Goal: Task Accomplishment & Management: Manage account settings

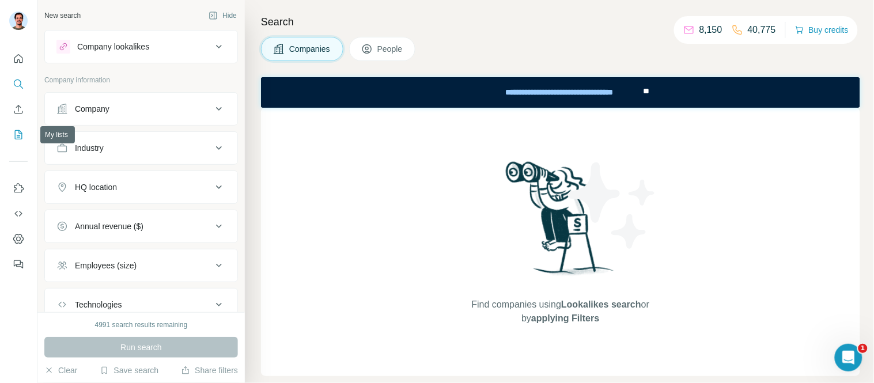
click at [19, 131] on icon "My lists" at bounding box center [20, 133] width 6 height 7
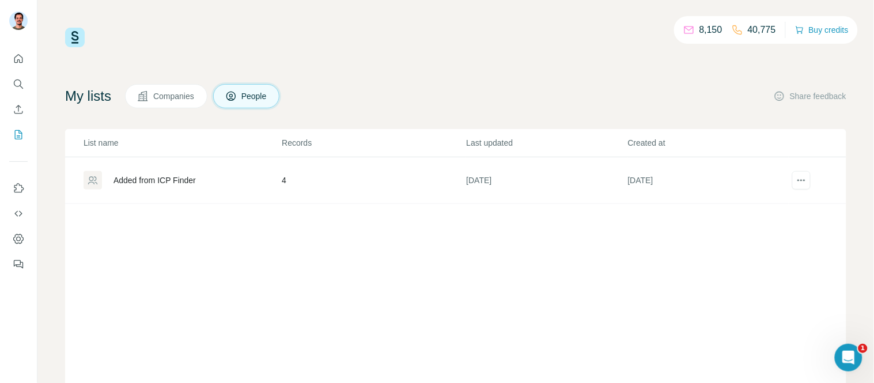
click at [193, 96] on span "Companies" at bounding box center [174, 96] width 42 height 12
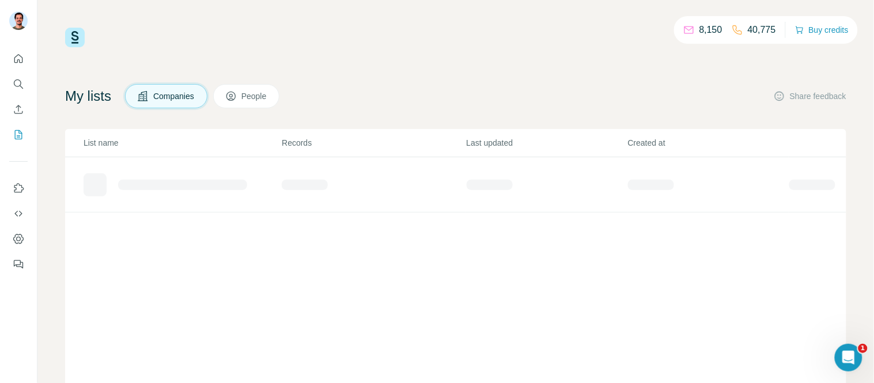
click at [256, 91] on span "People" at bounding box center [254, 96] width 26 height 12
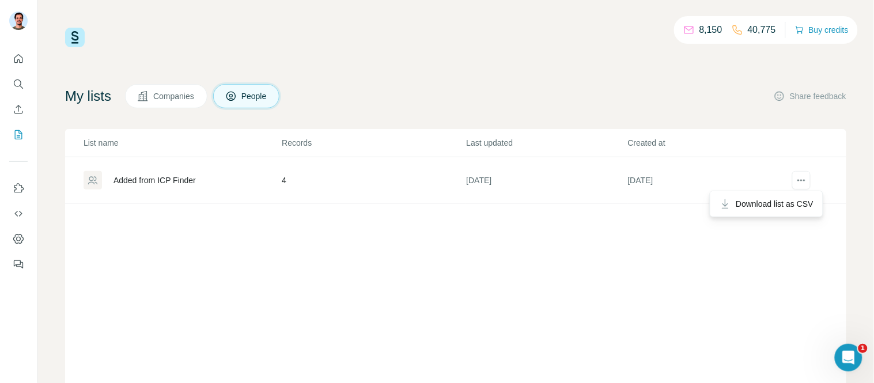
click at [802, 181] on div at bounding box center [801, 180] width 25 height 18
click at [128, 176] on div "Added from ICP Finder" at bounding box center [154, 181] width 82 height 12
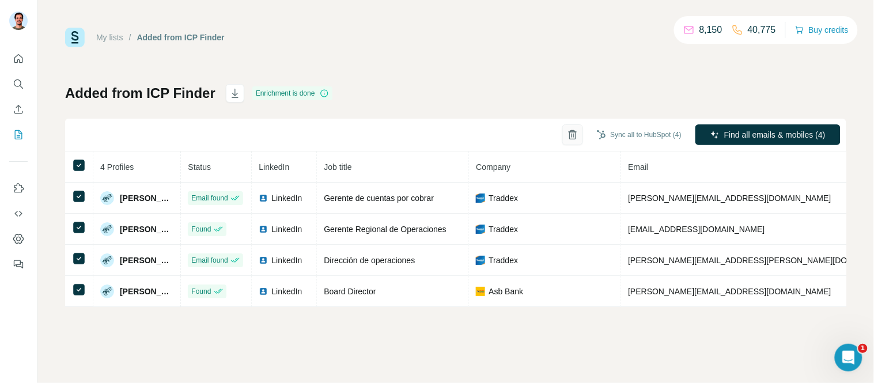
click at [569, 134] on icon "button" at bounding box center [573, 135] width 12 height 12
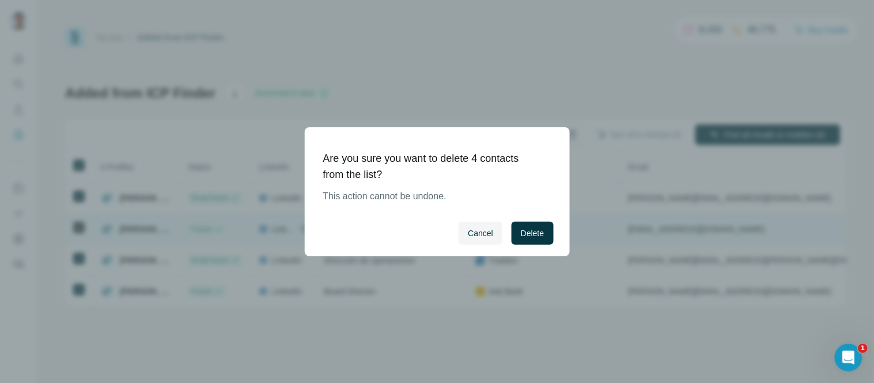
click at [529, 225] on button "Delete" at bounding box center [531, 233] width 41 height 23
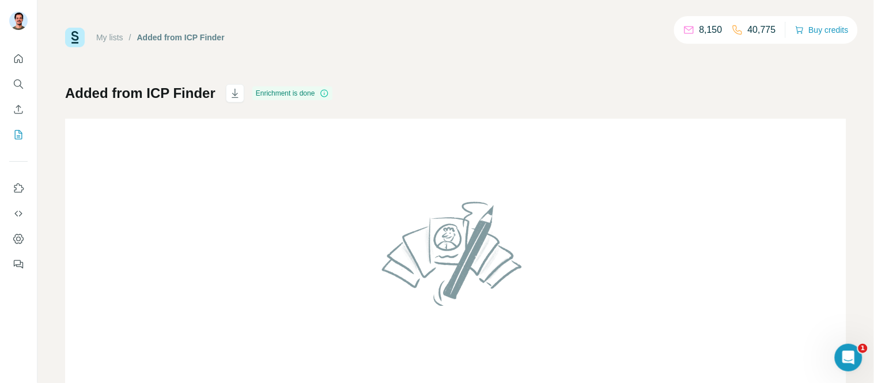
click at [113, 36] on link "My lists" at bounding box center [109, 37] width 27 height 9
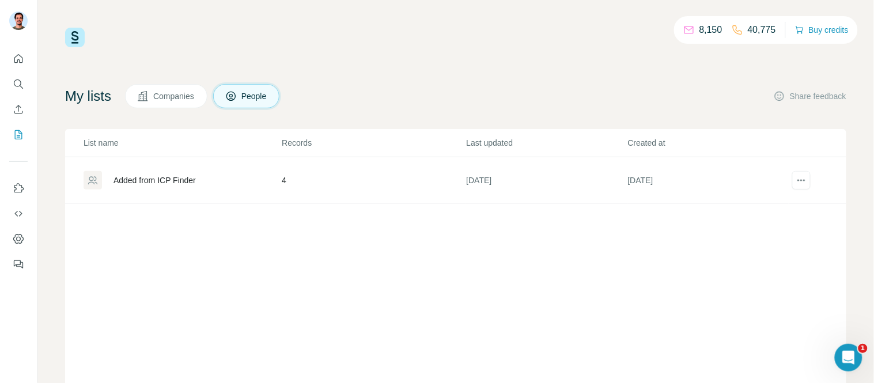
drag, startPoint x: 179, startPoint y: 97, endPoint x: 188, endPoint y: 96, distance: 9.9
click at [180, 97] on span "Companies" at bounding box center [174, 96] width 42 height 12
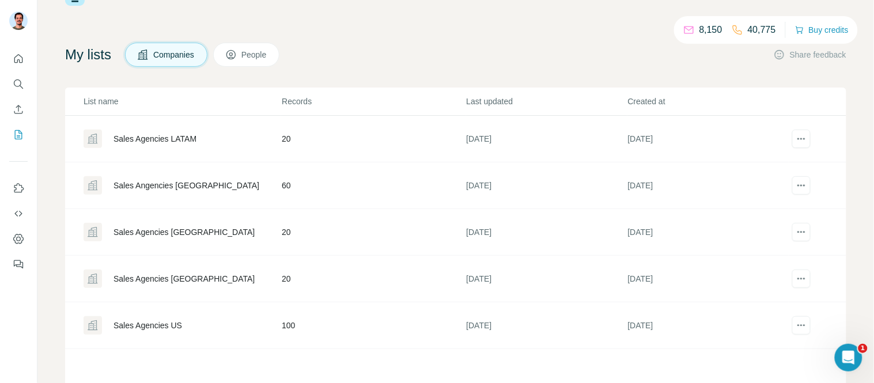
scroll to position [84, 0]
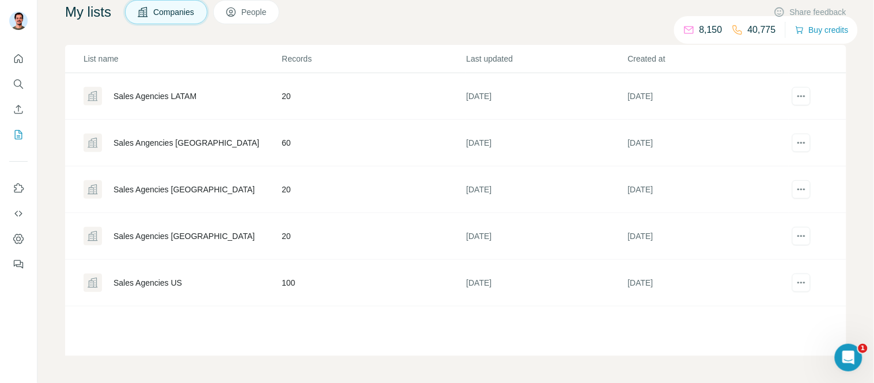
click at [171, 278] on div "Sales Agencies US" at bounding box center [147, 283] width 69 height 12
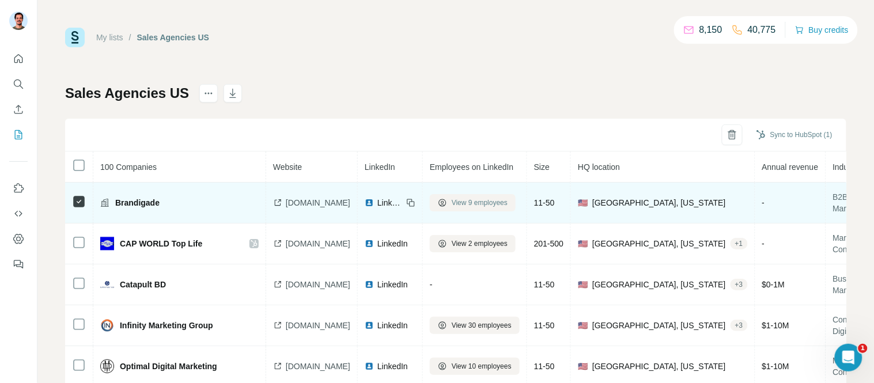
click at [507, 203] on span "View 9 employees" at bounding box center [480, 203] width 56 height 10
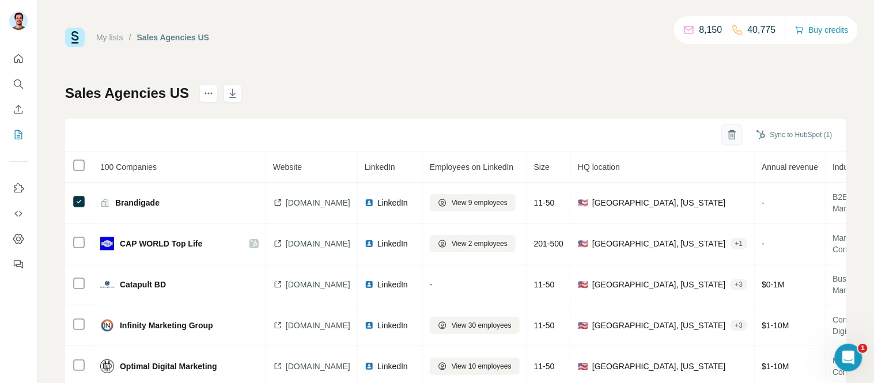
click at [722, 132] on button "button" at bounding box center [732, 134] width 21 height 21
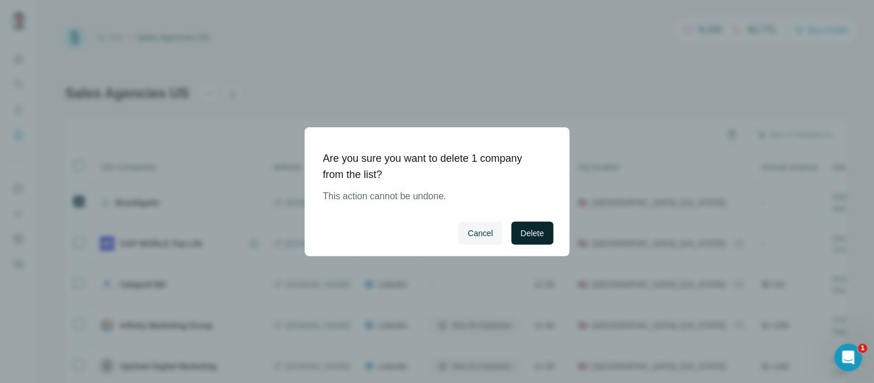
click at [543, 234] on span "Delete" at bounding box center [532, 234] width 23 height 12
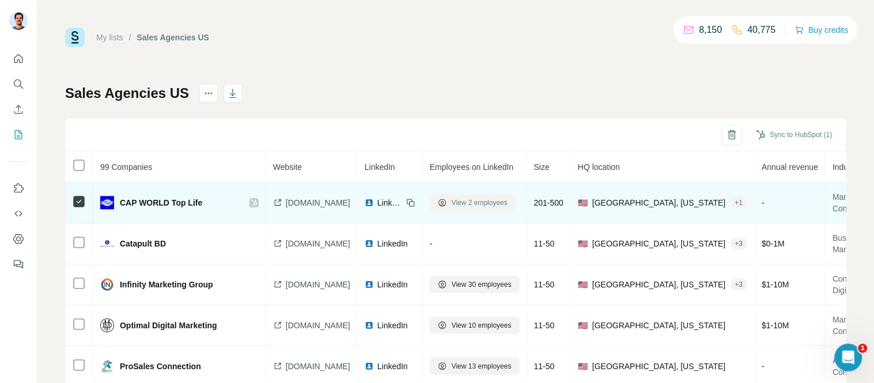
click at [496, 203] on span "View 2 employees" at bounding box center [480, 203] width 56 height 10
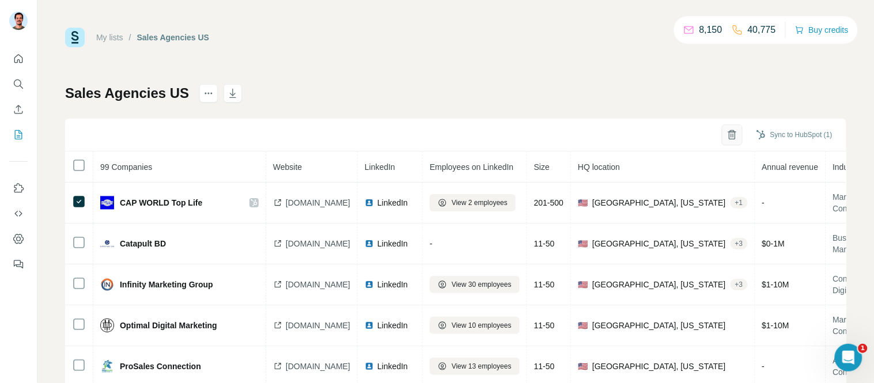
click at [731, 134] on icon "button" at bounding box center [732, 136] width 3 height 4
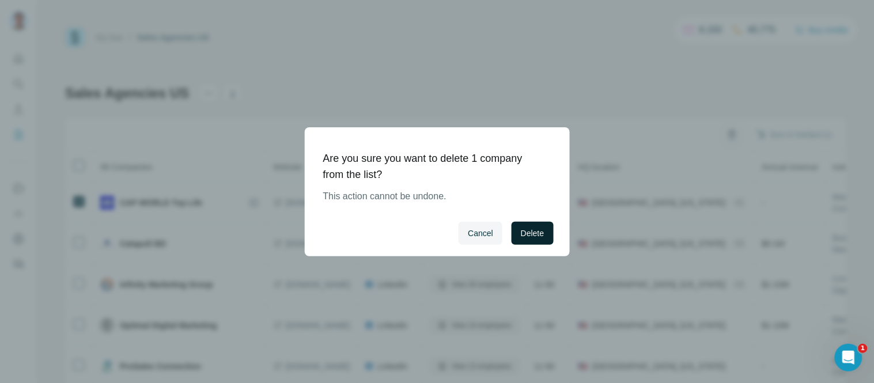
click at [540, 238] on span "Delete" at bounding box center [532, 234] width 23 height 12
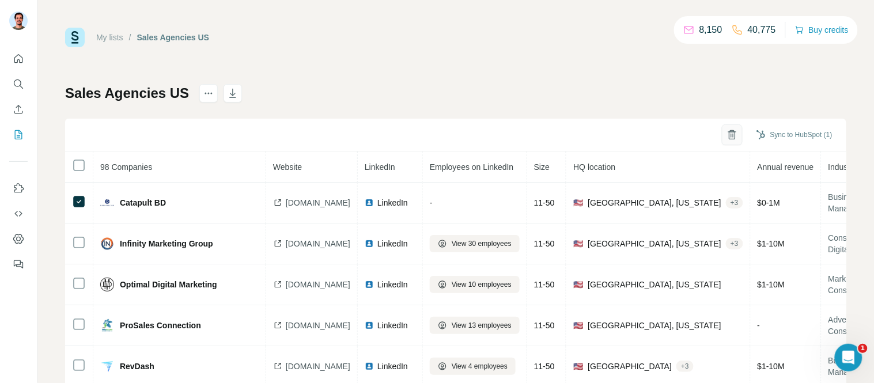
click at [730, 131] on icon "button" at bounding box center [732, 131] width 5 height 2
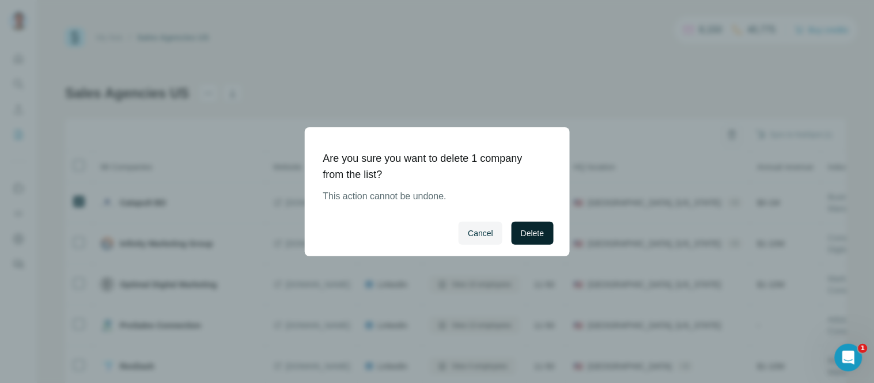
click at [535, 237] on span "Delete" at bounding box center [532, 234] width 23 height 12
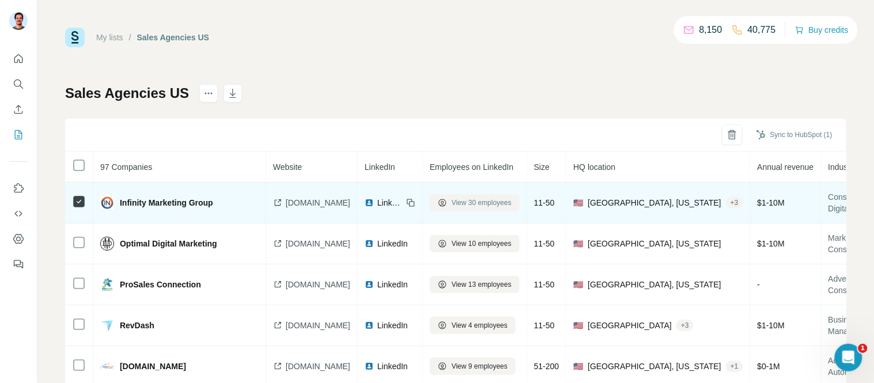
click at [511, 204] on span "View 30 employees" at bounding box center [482, 203] width 60 height 10
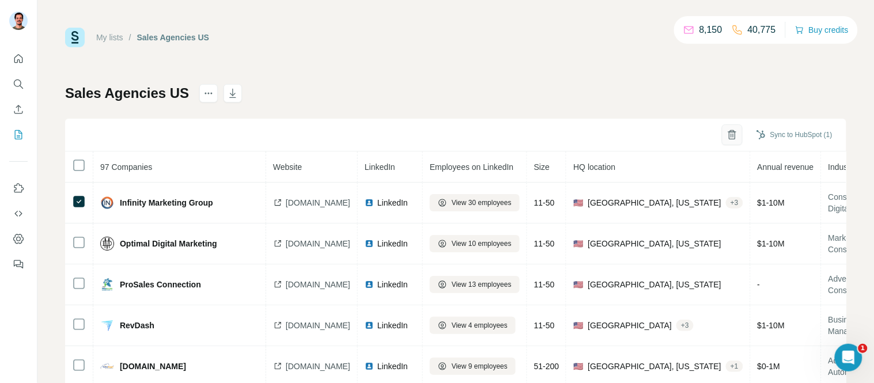
click at [726, 135] on icon "button" at bounding box center [732, 135] width 12 height 12
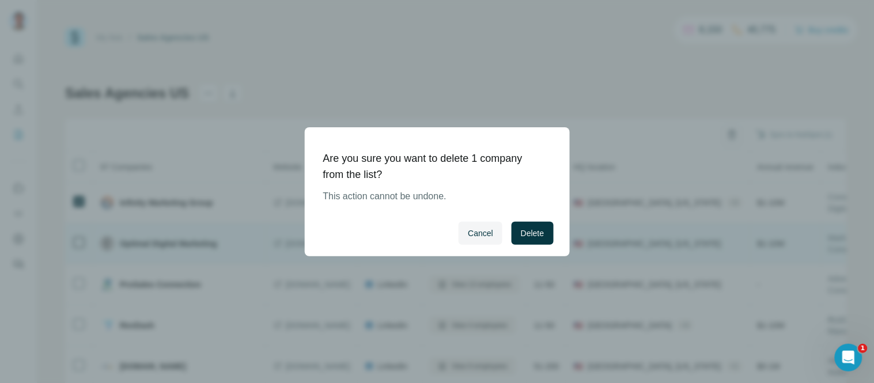
drag, startPoint x: 530, startPoint y: 229, endPoint x: 488, endPoint y: 246, distance: 45.5
click at [531, 229] on span "Delete" at bounding box center [532, 234] width 23 height 12
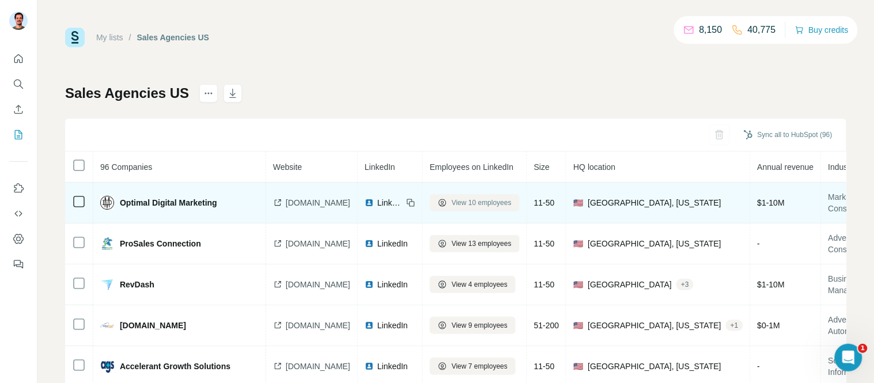
click at [505, 196] on button "View 10 employees" at bounding box center [475, 202] width 90 height 17
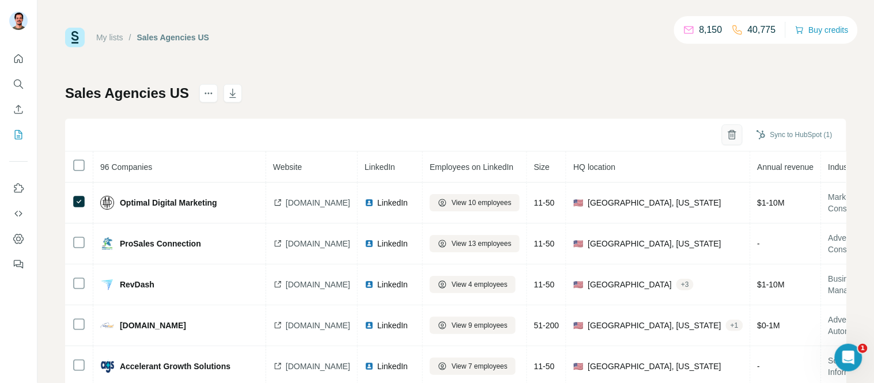
click at [722, 135] on button "button" at bounding box center [732, 134] width 21 height 21
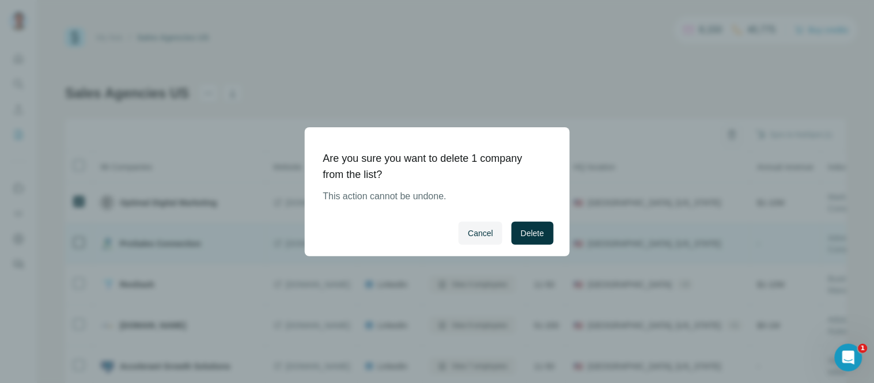
click at [532, 228] on span "Delete" at bounding box center [532, 234] width 23 height 12
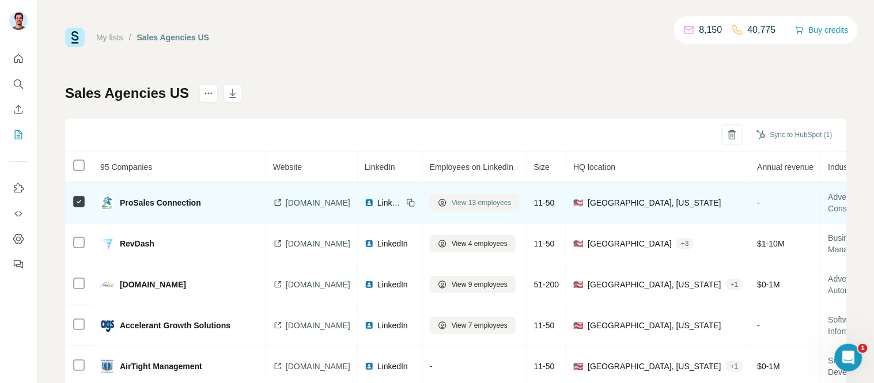
click at [498, 204] on span "View 13 employees" at bounding box center [482, 203] width 60 height 10
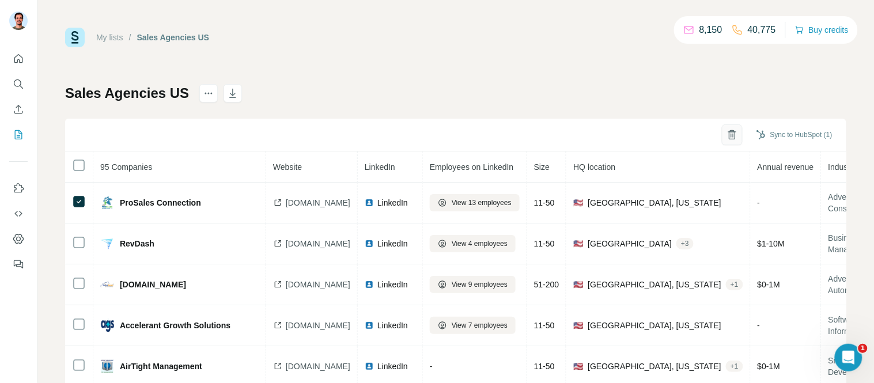
click at [726, 136] on icon "button" at bounding box center [732, 135] width 12 height 12
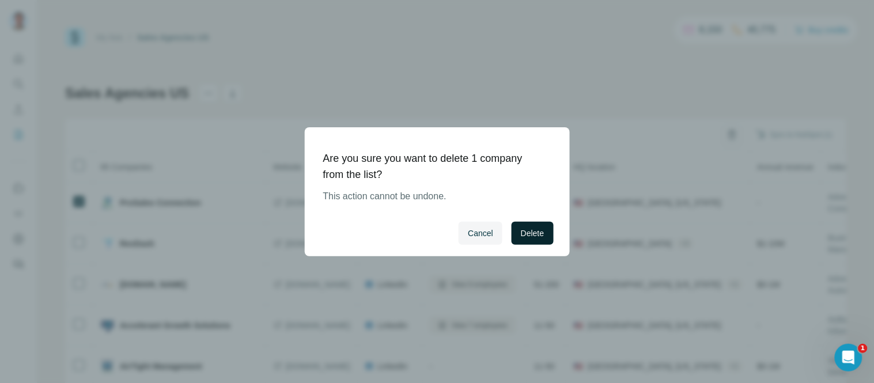
click at [514, 235] on button "Delete" at bounding box center [531, 233] width 41 height 23
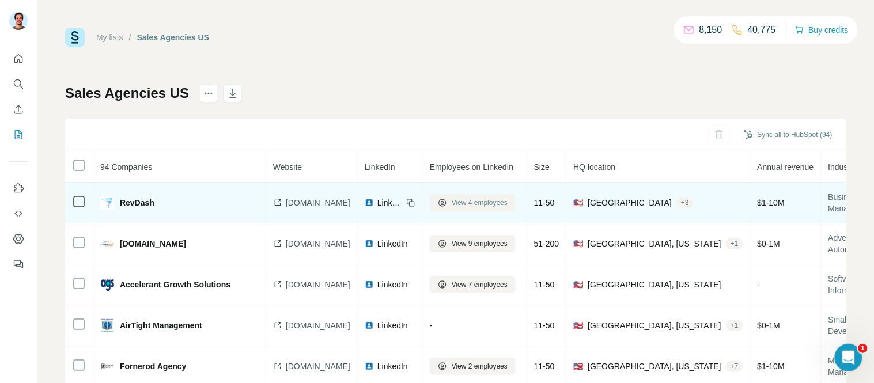
click at [480, 202] on span "View 4 employees" at bounding box center [480, 203] width 56 height 10
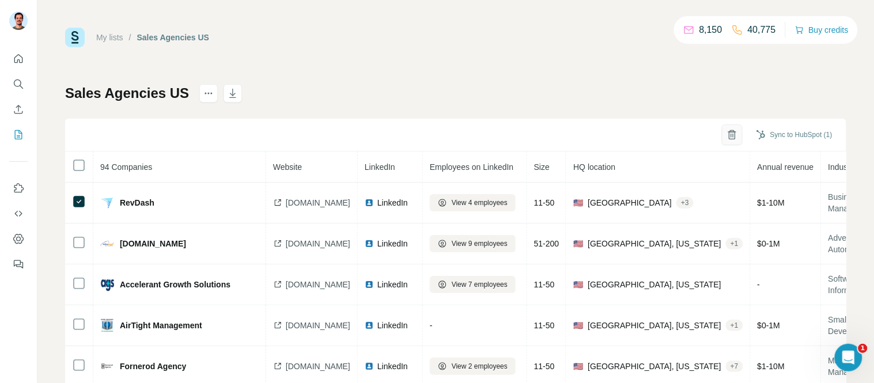
click at [726, 135] on icon "button" at bounding box center [732, 135] width 12 height 12
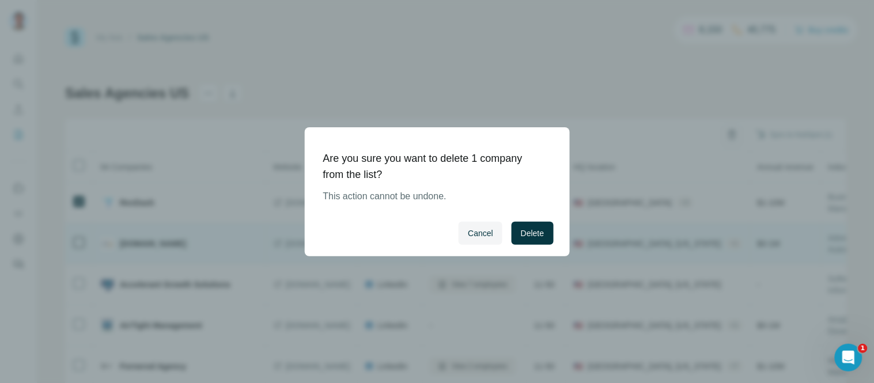
click at [533, 233] on span "Delete" at bounding box center [532, 234] width 23 height 12
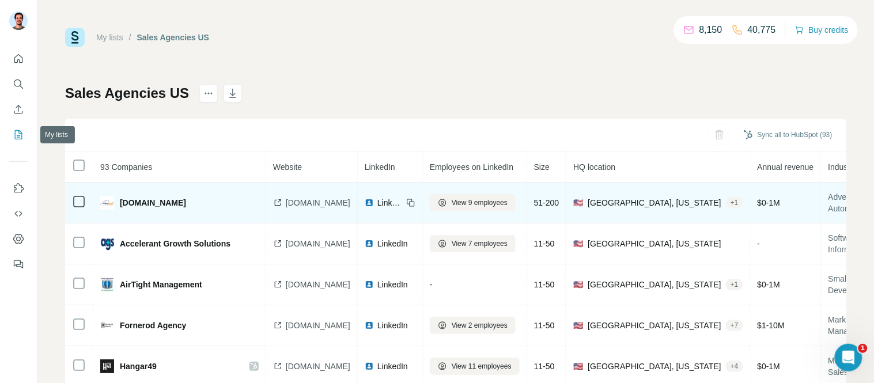
click at [13, 130] on icon "My lists" at bounding box center [19, 135] width 12 height 12
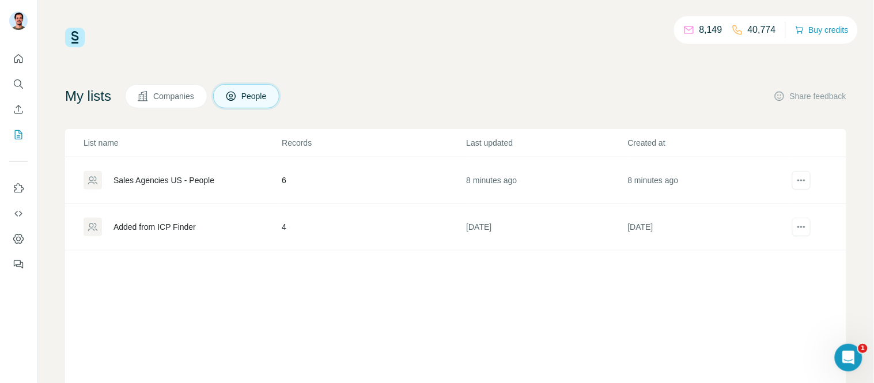
click at [188, 185] on div "Sales Agencies US - People" at bounding box center [163, 181] width 101 height 12
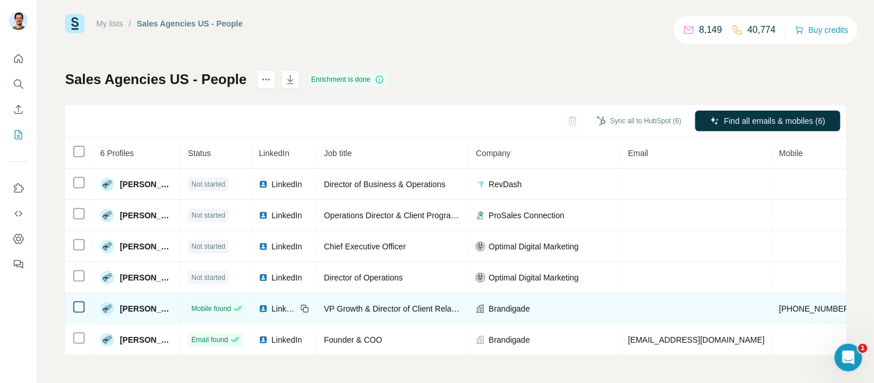
scroll to position [22, 0]
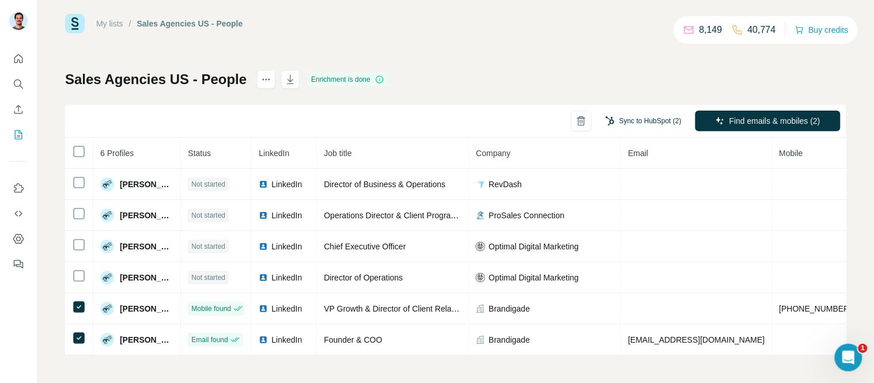
click at [650, 112] on button "Sync to HubSpot (2)" at bounding box center [643, 120] width 92 height 17
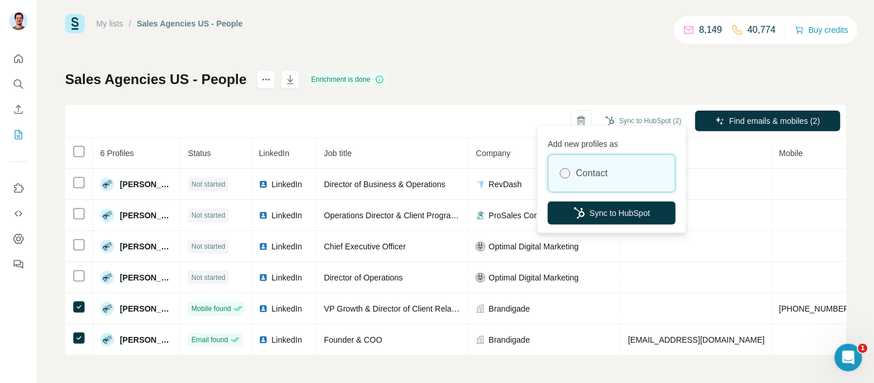
drag, startPoint x: 600, startPoint y: 214, endPoint x: 872, endPoint y: 214, distance: 272.4
click at [600, 214] on button "Sync to HubSpot" at bounding box center [612, 213] width 128 height 23
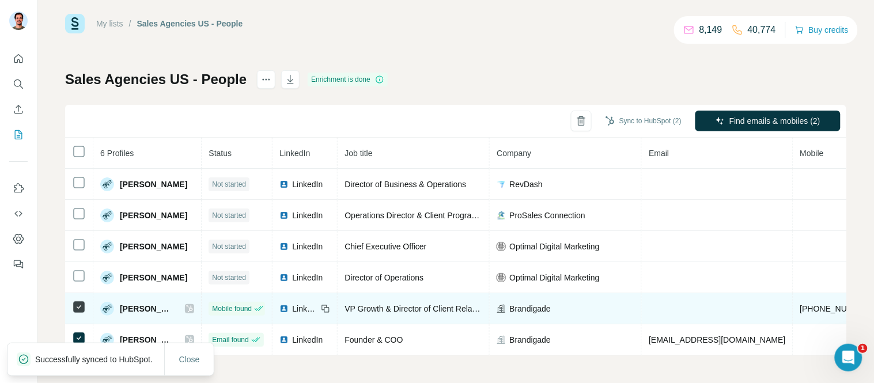
click at [187, 305] on icon at bounding box center [190, 308] width 6 height 7
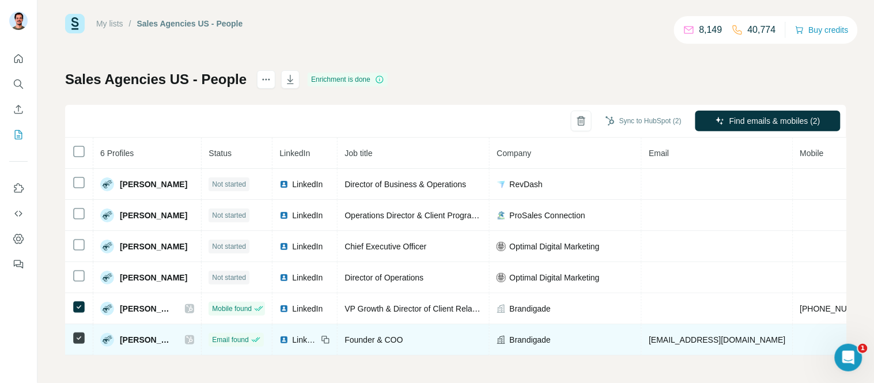
click at [186, 335] on icon at bounding box center [189, 339] width 7 height 9
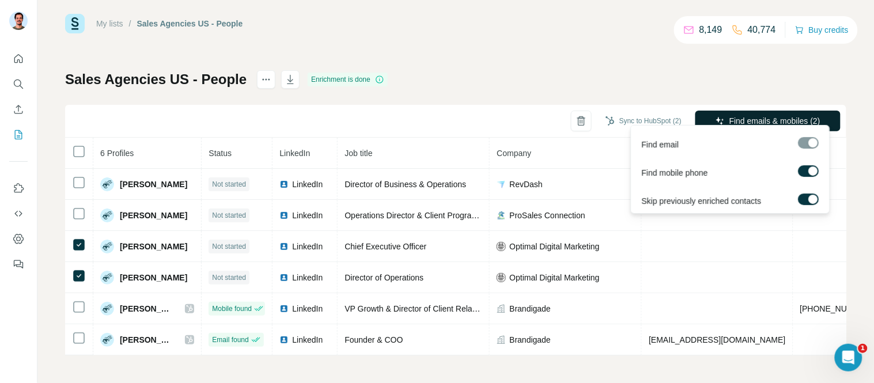
click at [759, 115] on span "Find emails & mobiles (2)" at bounding box center [774, 121] width 91 height 12
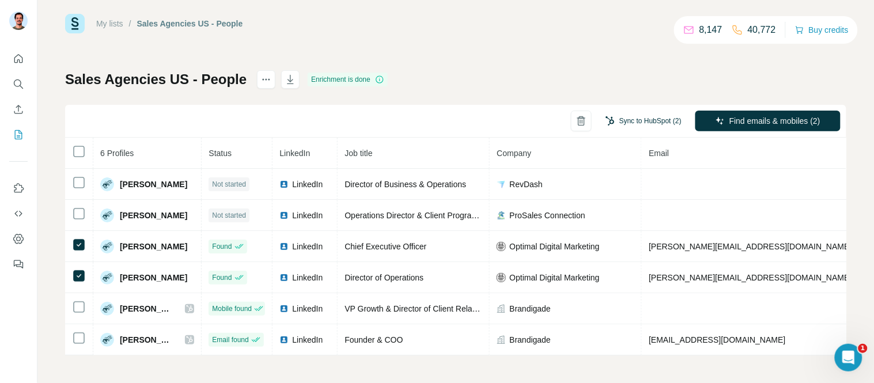
click at [619, 112] on button "Sync to HubSpot (2)" at bounding box center [643, 120] width 92 height 17
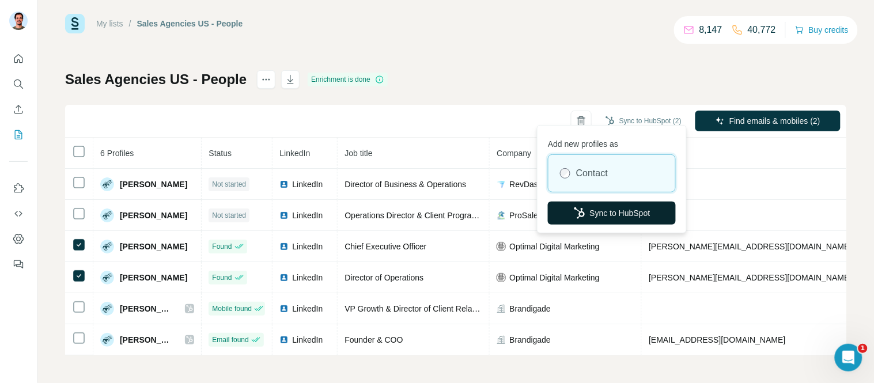
click at [582, 212] on icon "button" at bounding box center [580, 213] width 12 height 12
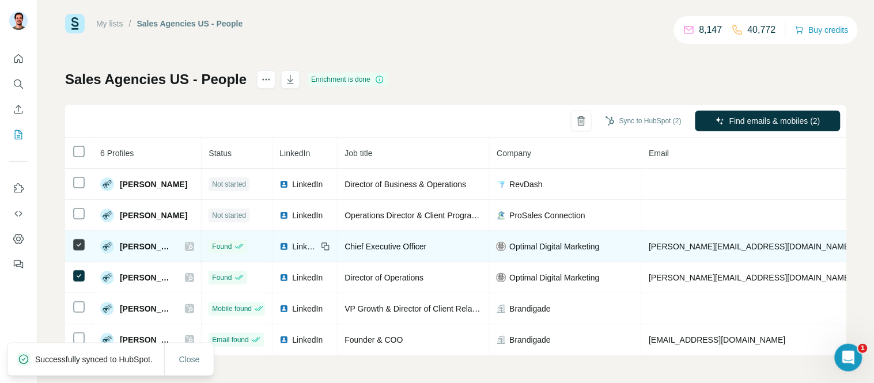
click at [191, 242] on icon at bounding box center [189, 246] width 7 height 9
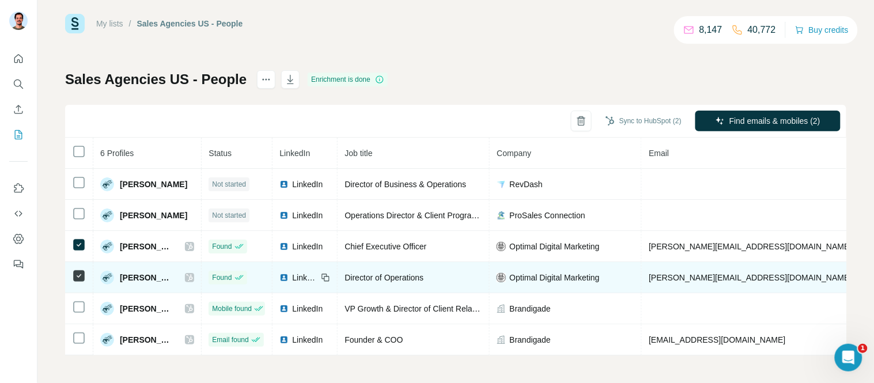
click at [193, 273] on icon at bounding box center [189, 277] width 7 height 9
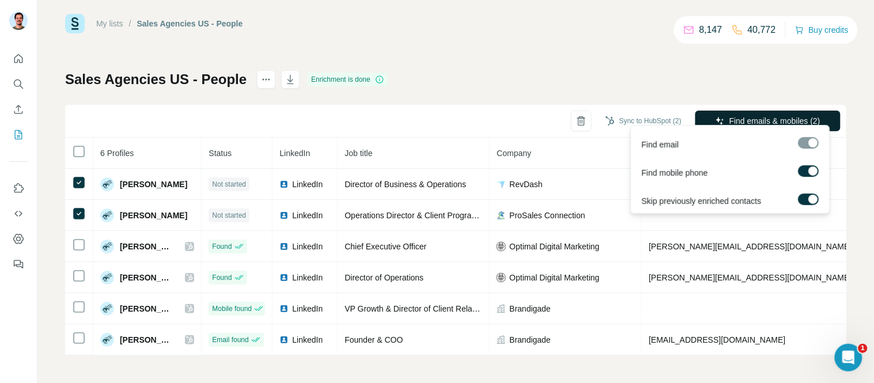
click at [764, 115] on span "Find emails & mobiles (2)" at bounding box center [774, 121] width 91 height 12
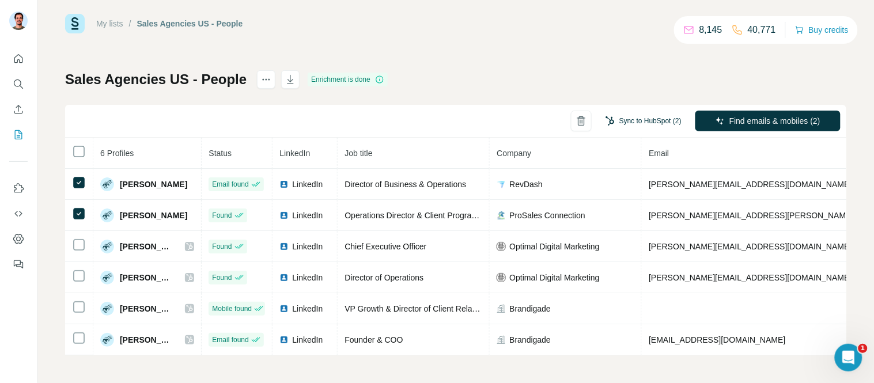
click at [607, 114] on button "Sync to HubSpot (2)" at bounding box center [643, 120] width 92 height 17
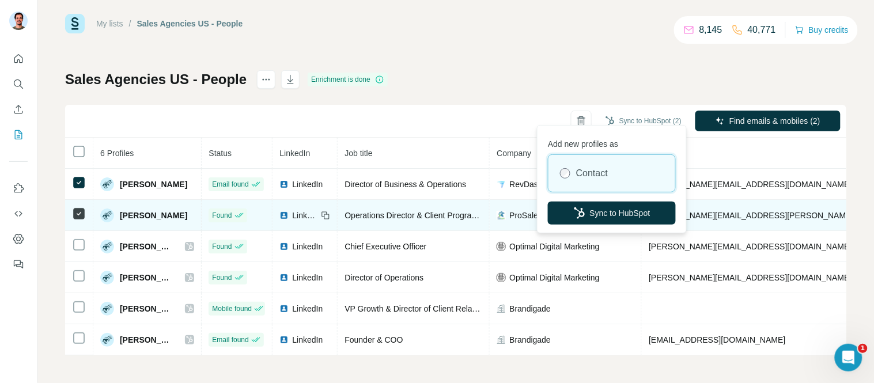
drag, startPoint x: 596, startPoint y: 204, endPoint x: 602, endPoint y: 205, distance: 6.4
click at [596, 204] on button "Sync to HubSpot" at bounding box center [612, 213] width 128 height 23
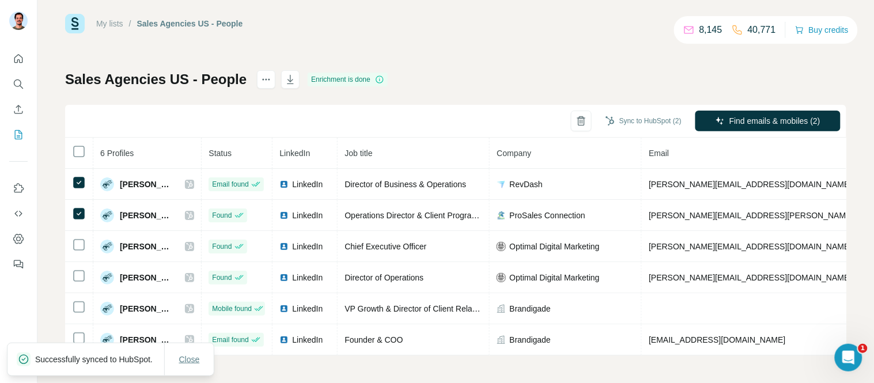
click at [189, 354] on span "Close" at bounding box center [189, 360] width 21 height 12
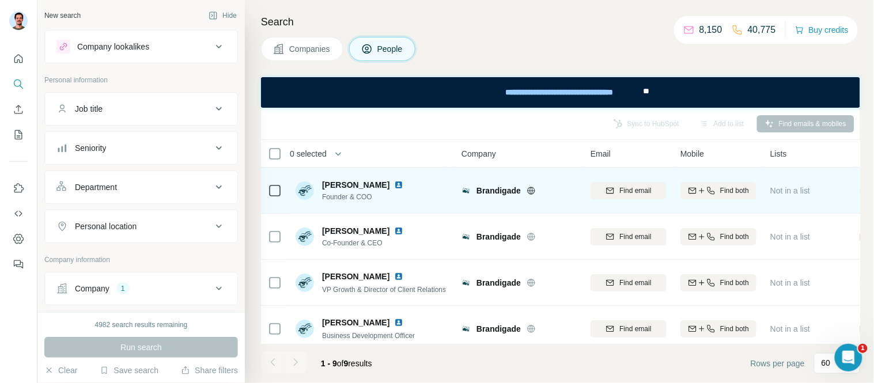
click at [394, 182] on img at bounding box center [398, 184] width 9 height 9
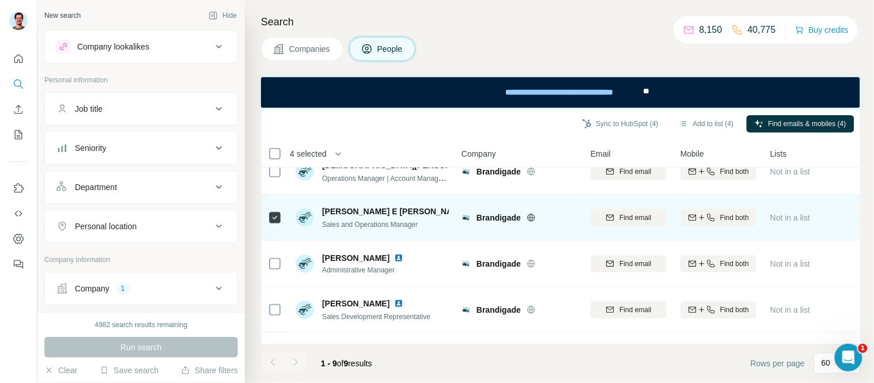
scroll to position [180, 0]
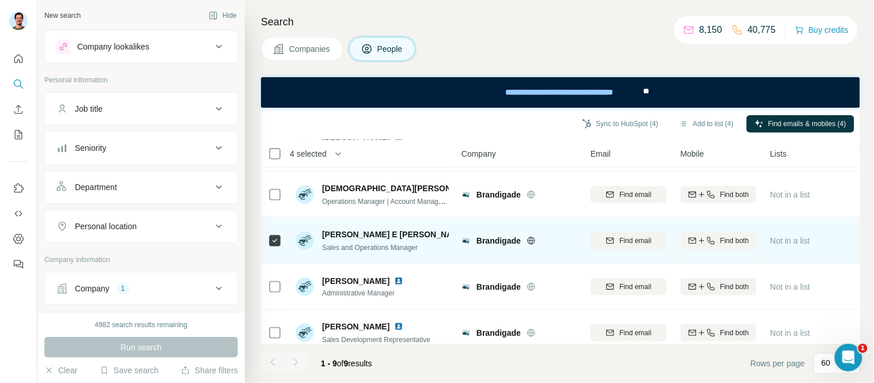
click at [472, 237] on img at bounding box center [474, 234] width 5 height 9
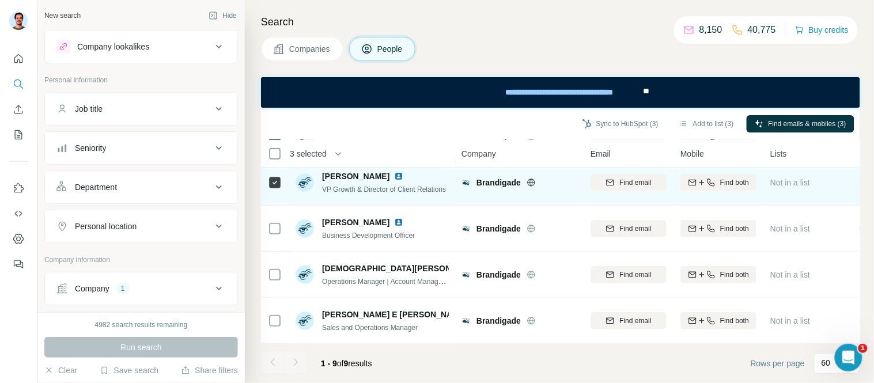
scroll to position [0, 0]
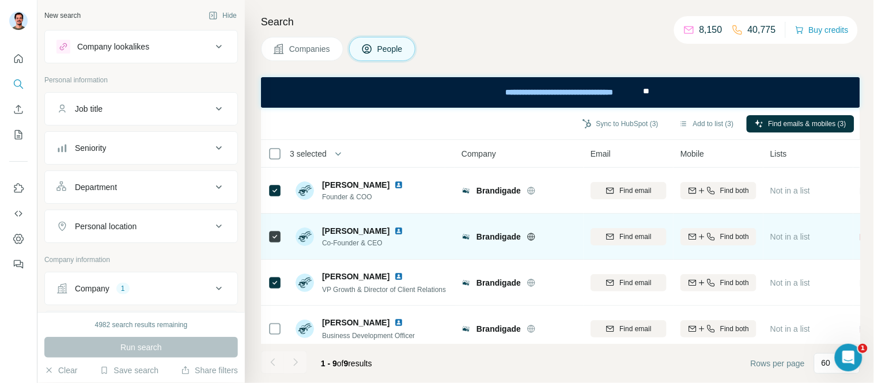
click at [394, 228] on img at bounding box center [398, 230] width 9 height 9
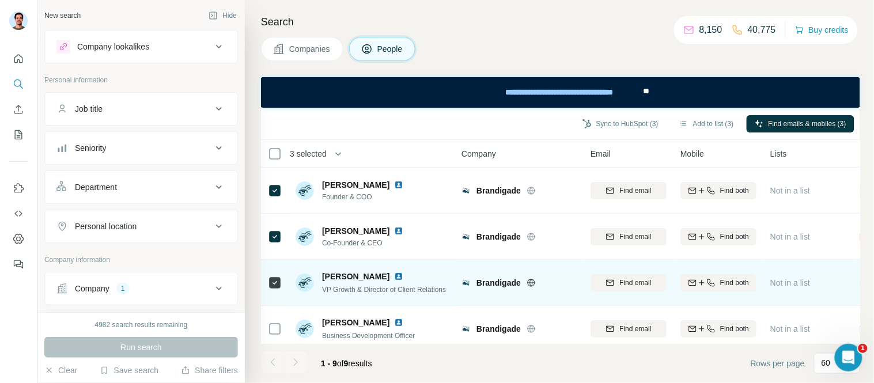
click at [394, 275] on img at bounding box center [398, 276] width 9 height 9
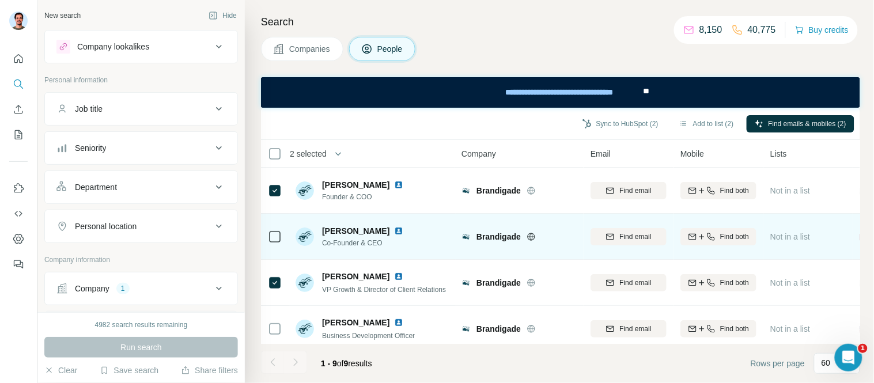
click at [394, 232] on img at bounding box center [398, 230] width 9 height 9
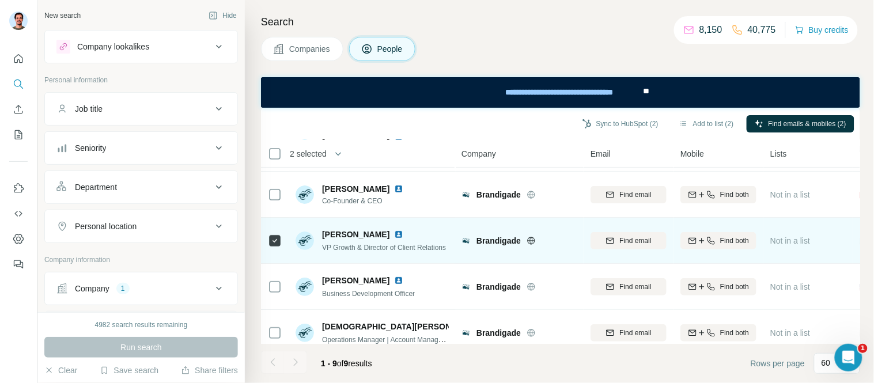
scroll to position [64, 0]
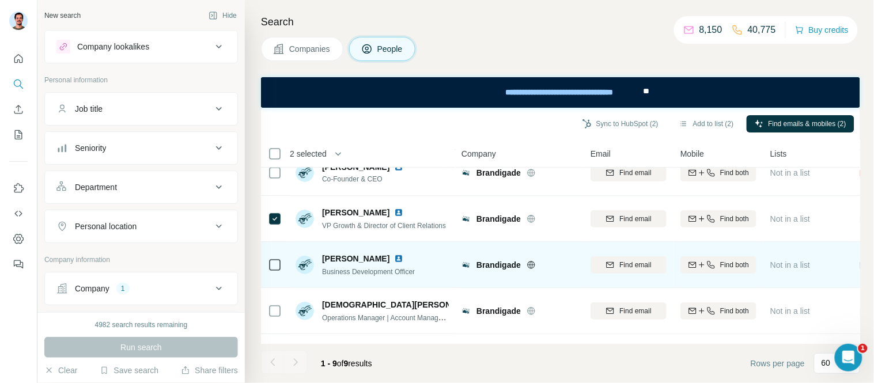
click at [394, 254] on img at bounding box center [398, 258] width 9 height 9
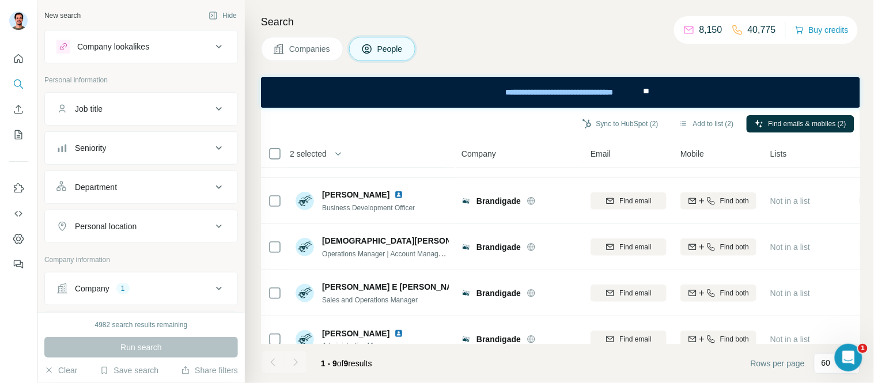
scroll to position [192, 0]
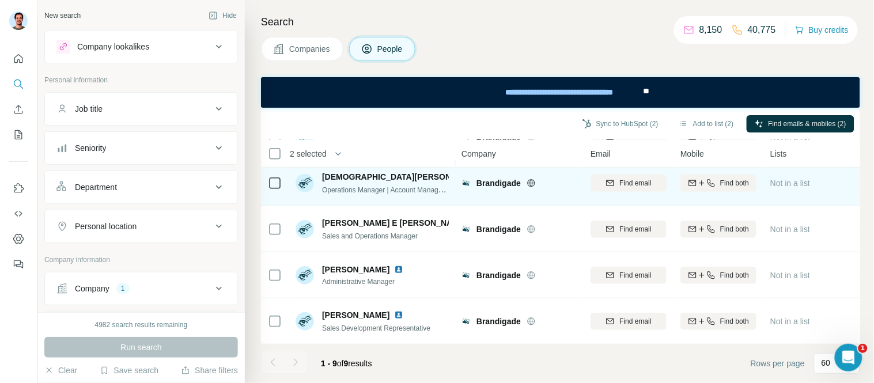
click at [487, 175] on img at bounding box center [489, 176] width 5 height 9
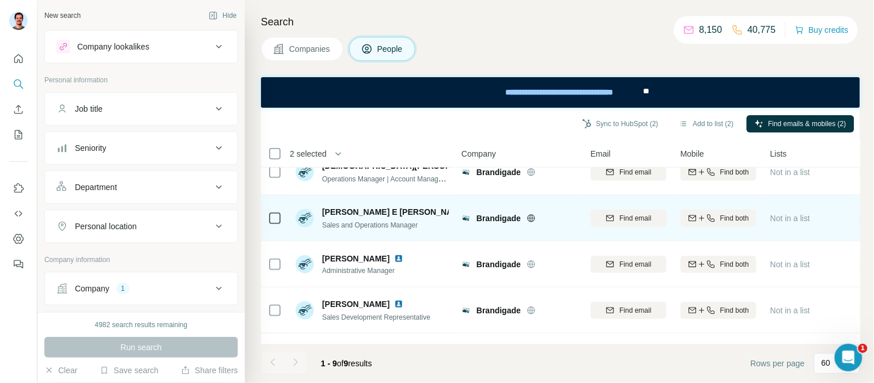
scroll to position [180, 0]
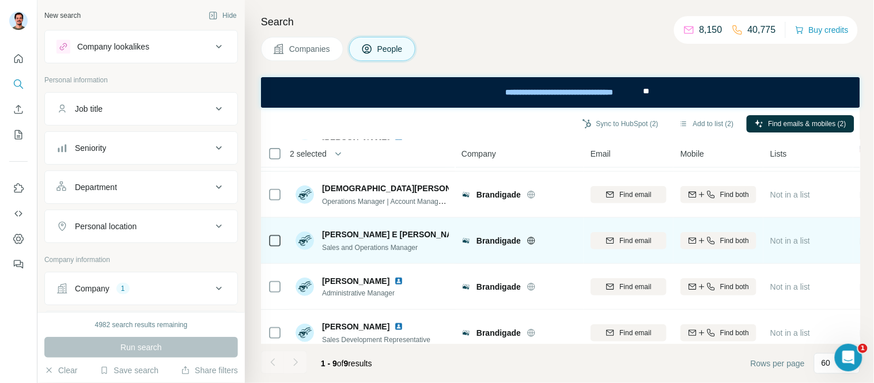
click at [472, 234] on img at bounding box center [474, 234] width 5 height 9
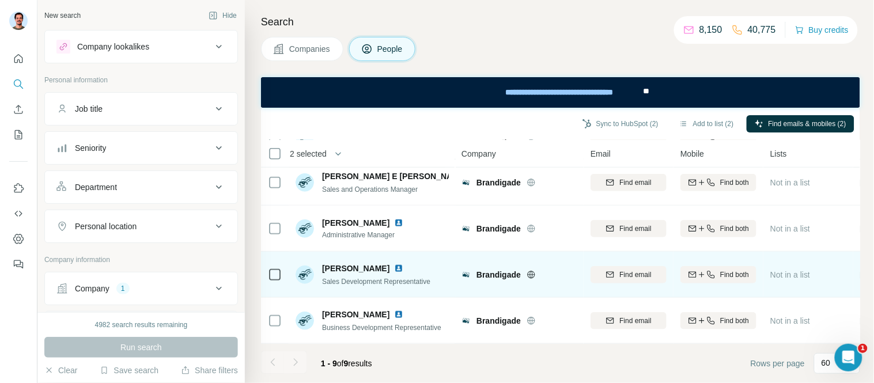
scroll to position [0, 0]
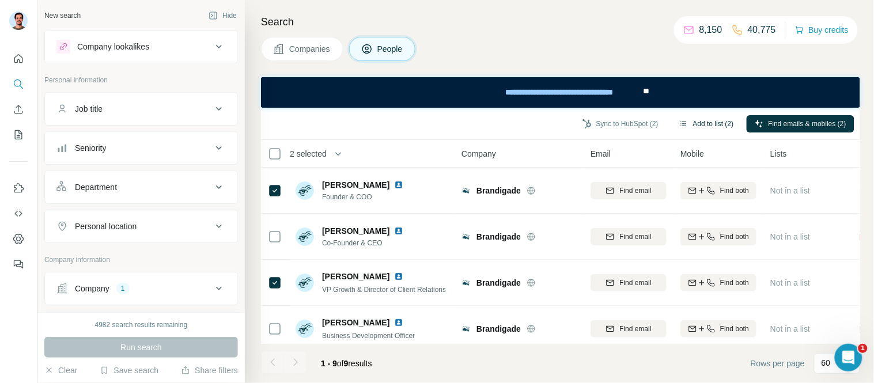
click at [706, 120] on button "Add to list (2)" at bounding box center [706, 123] width 71 height 17
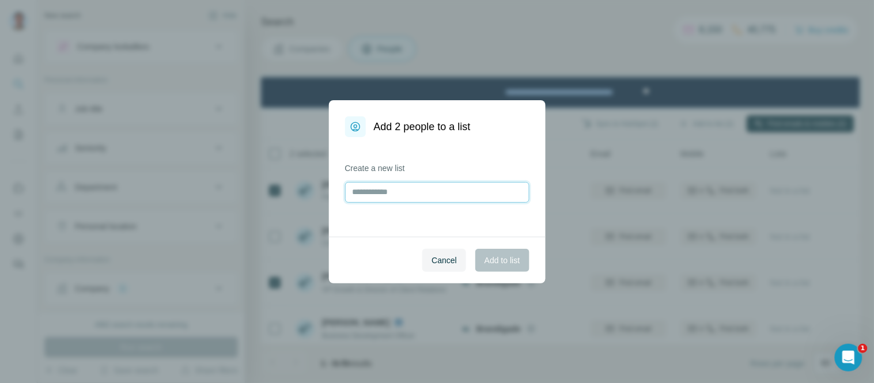
click at [408, 188] on input "text" at bounding box center [437, 192] width 184 height 21
type input "**********"
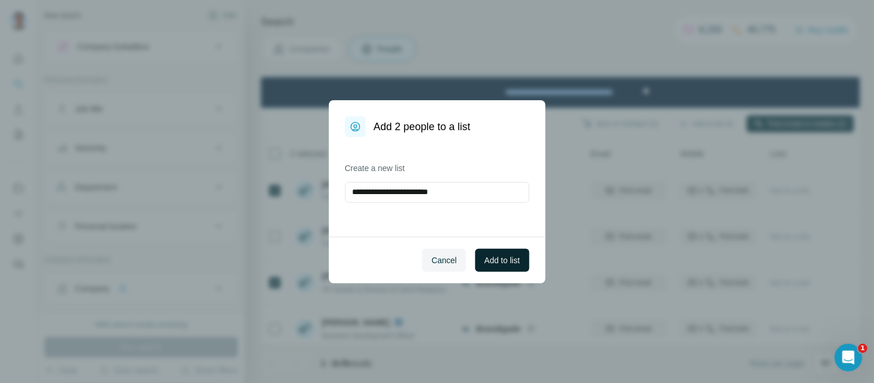
click at [502, 256] on span "Add to list" at bounding box center [501, 261] width 35 height 12
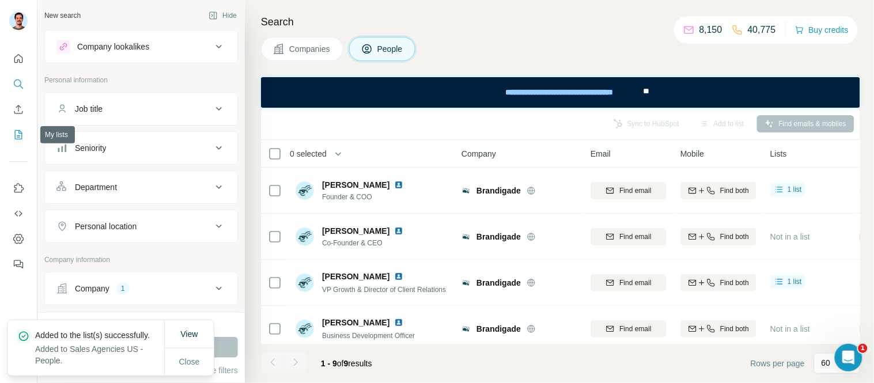
click at [13, 134] on icon "My lists" at bounding box center [19, 135] width 12 height 12
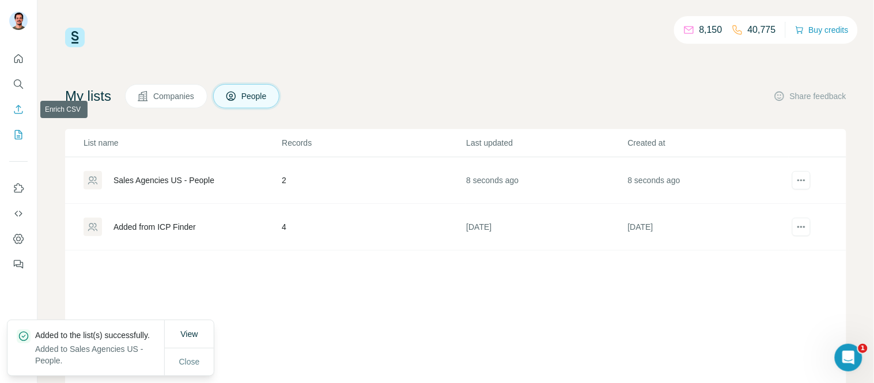
click at [16, 109] on icon "Enrich CSV" at bounding box center [19, 110] width 12 height 12
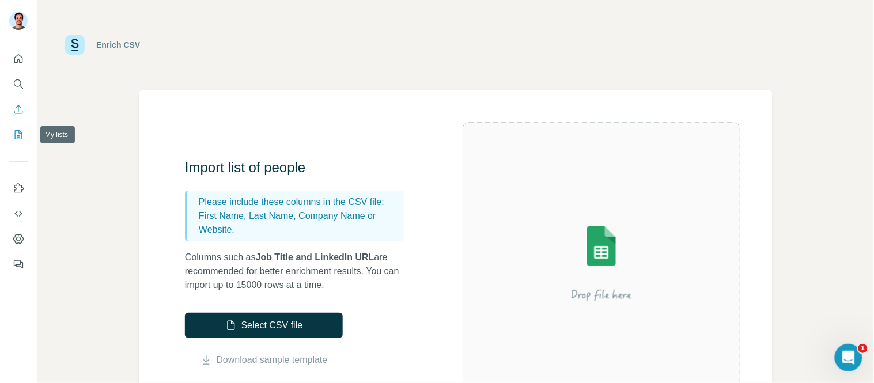
click at [14, 129] on icon "My lists" at bounding box center [19, 135] width 12 height 12
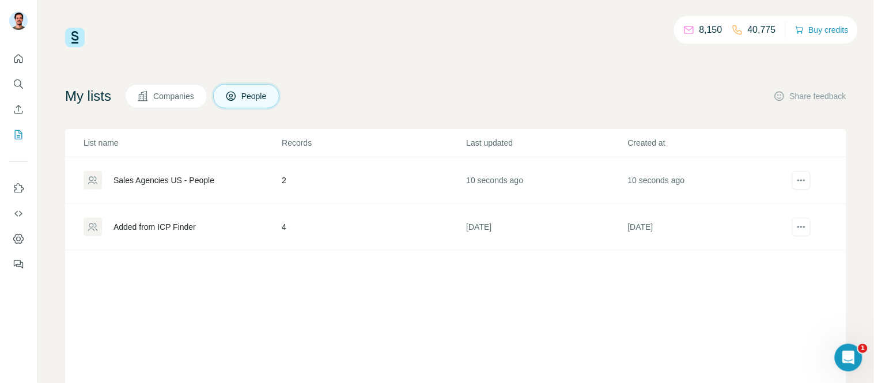
click at [183, 175] on div "Sales Agencies US - People" at bounding box center [163, 181] width 101 height 12
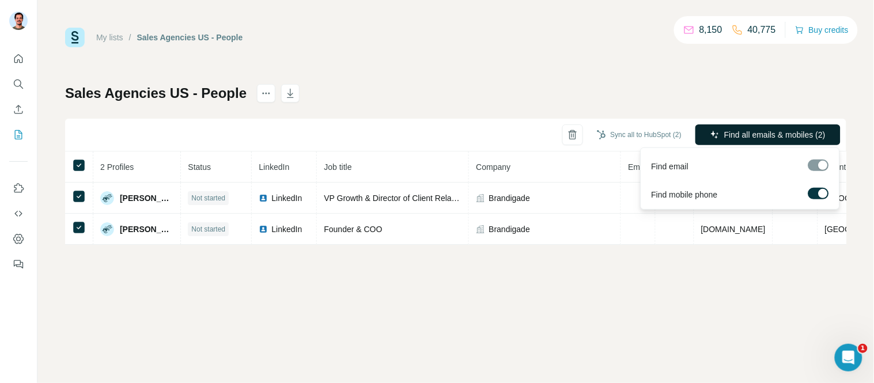
click at [782, 135] on span "Find all emails & mobiles (2)" at bounding box center [774, 135] width 101 height 12
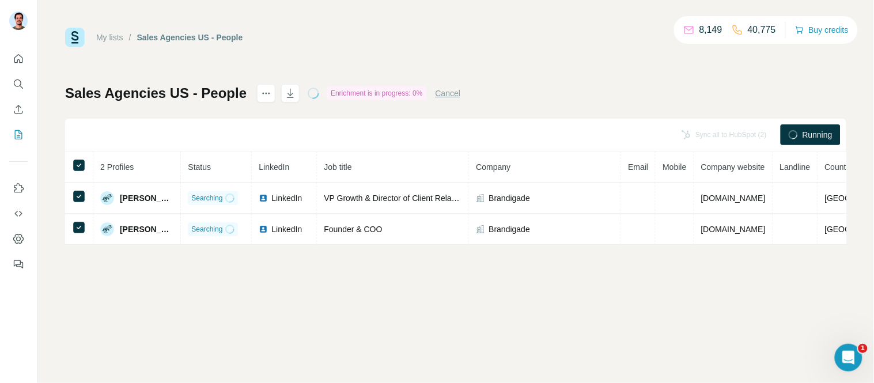
drag, startPoint x: 98, startPoint y: 37, endPoint x: 108, endPoint y: 36, distance: 10.4
click at [98, 37] on link "My lists" at bounding box center [109, 37] width 27 height 9
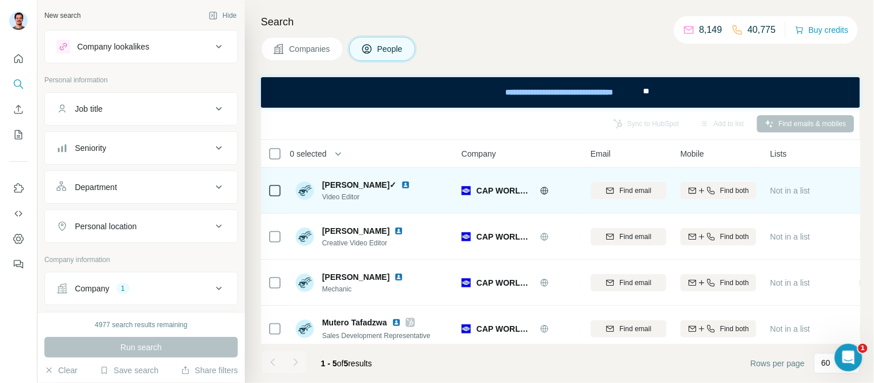
click at [410, 182] on img at bounding box center [405, 184] width 9 height 9
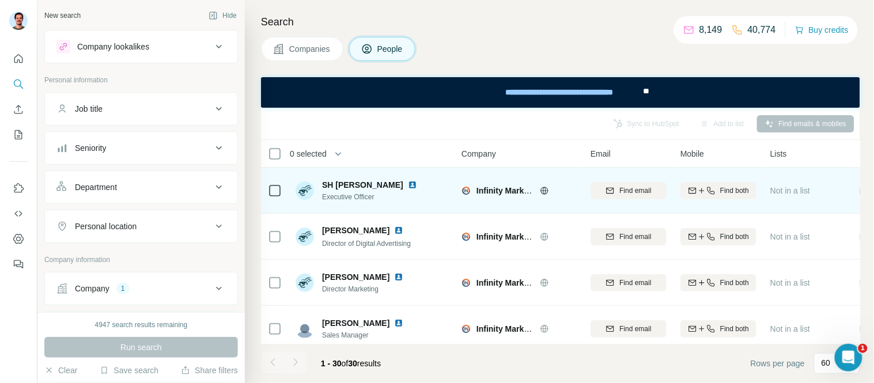
click at [417, 183] on img at bounding box center [412, 184] width 9 height 9
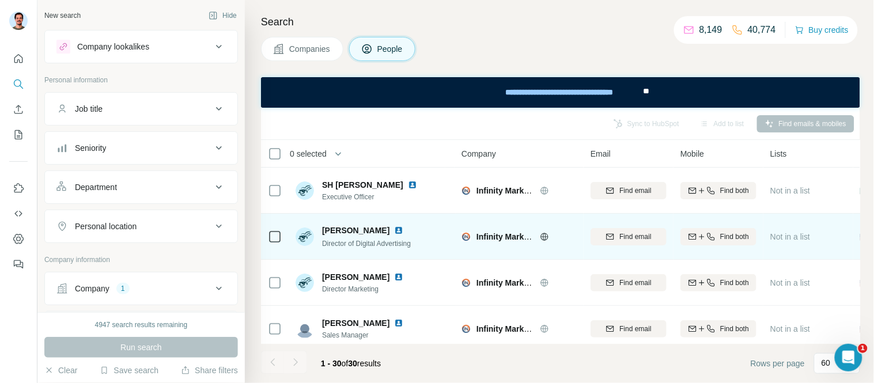
click at [401, 232] on img at bounding box center [398, 230] width 9 height 9
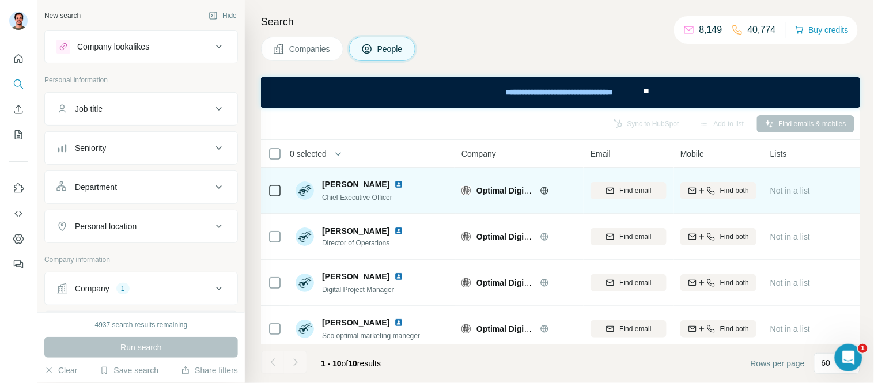
click at [403, 187] on img at bounding box center [398, 184] width 9 height 9
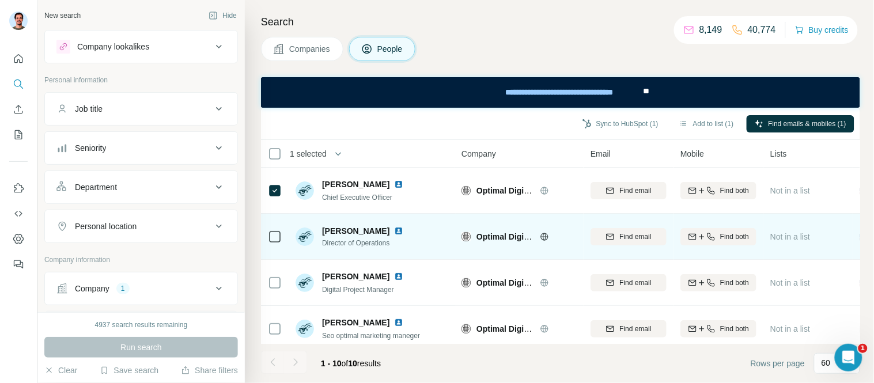
click at [394, 233] on img at bounding box center [398, 230] width 9 height 9
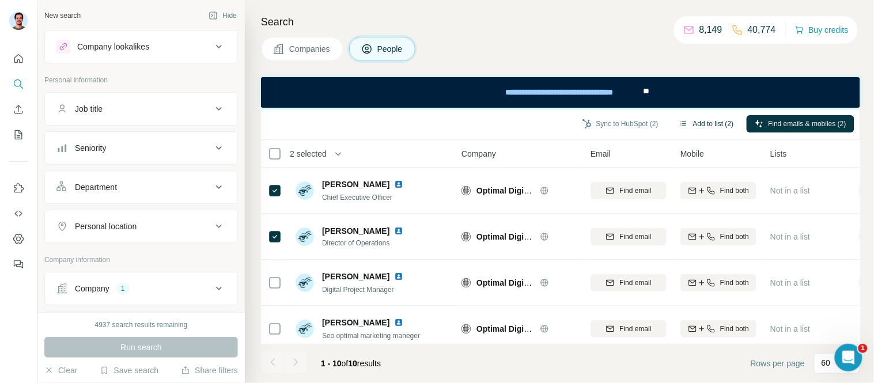
click at [699, 119] on button "Add to list (2)" at bounding box center [706, 123] width 71 height 17
click at [697, 124] on button "Add to list (2)" at bounding box center [706, 123] width 71 height 17
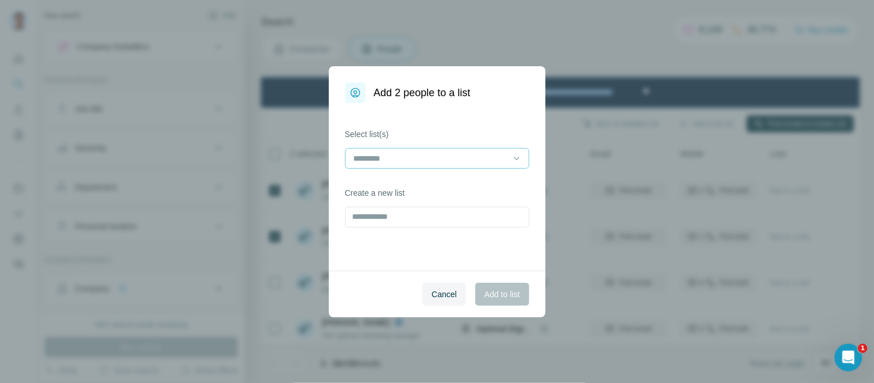
click at [422, 156] on input at bounding box center [431, 158] width 156 height 13
click at [441, 180] on p "Sales Agencies US - People" at bounding box center [405, 185] width 101 height 12
click at [513, 289] on span "Add to list" at bounding box center [501, 295] width 35 height 12
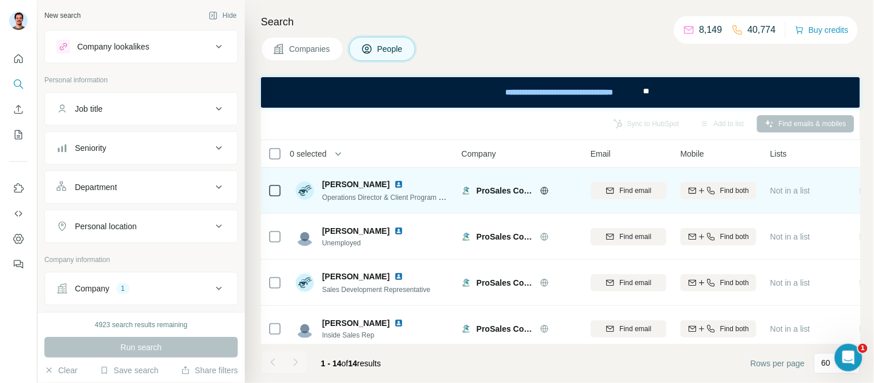
click at [394, 181] on img at bounding box center [398, 184] width 9 height 9
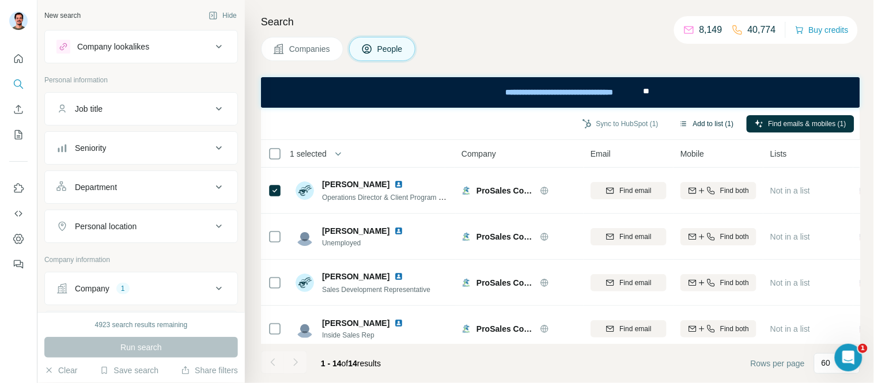
click at [695, 122] on button "Add to list (1)" at bounding box center [706, 123] width 71 height 17
click at [706, 120] on button "Add to list (1)" at bounding box center [706, 123] width 71 height 17
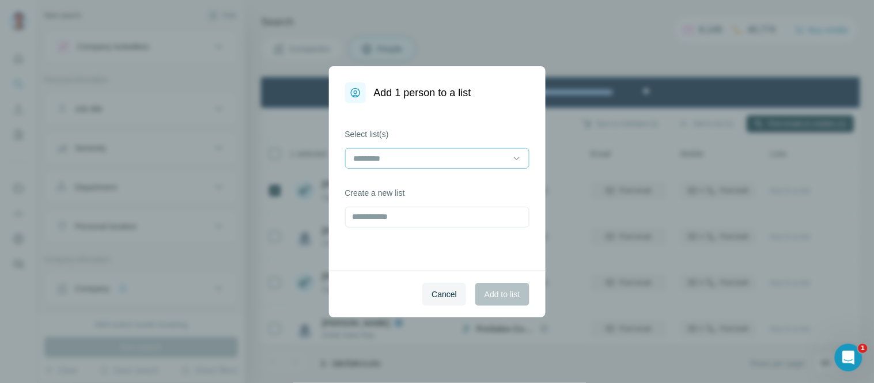
click at [421, 154] on input at bounding box center [431, 158] width 156 height 13
click at [395, 182] on p "Sales Agencies US - People" at bounding box center [405, 185] width 101 height 12
click at [514, 291] on span "Add to list" at bounding box center [501, 295] width 35 height 12
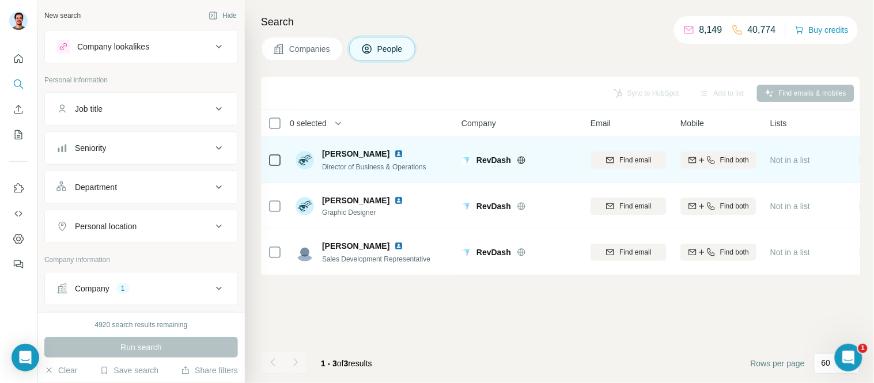
click at [355, 150] on table "0 selected People Company Email Mobile Lists Personal location Seniority Depart…" at bounding box center [756, 192] width 991 height 166
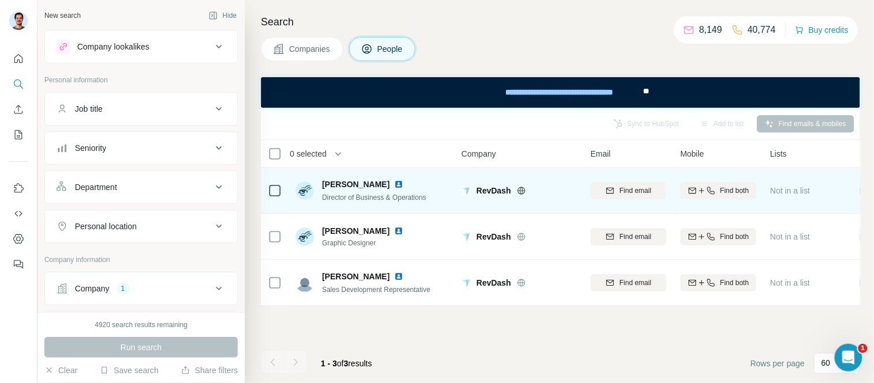
click at [394, 180] on img at bounding box center [398, 184] width 9 height 9
click at [281, 186] on icon at bounding box center [275, 191] width 14 height 14
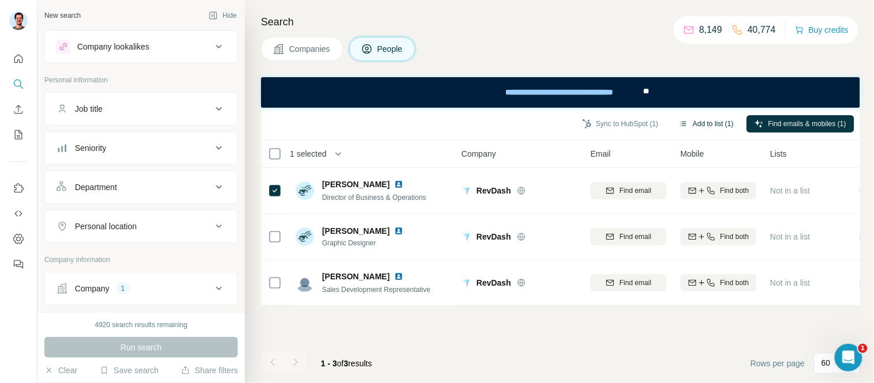
click at [716, 116] on button "Add to list (1)" at bounding box center [706, 123] width 71 height 17
click at [710, 118] on button "Add to list (1)" at bounding box center [706, 123] width 71 height 17
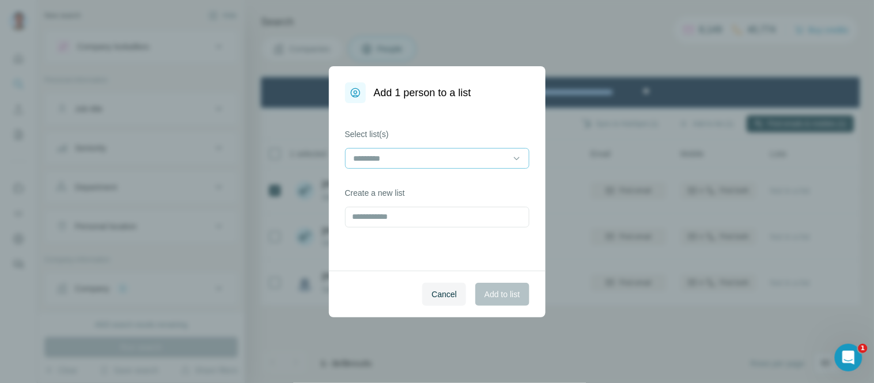
click at [400, 158] on input at bounding box center [431, 158] width 156 height 13
click at [398, 184] on p "Sales Agencies US - People" at bounding box center [405, 185] width 101 height 12
click at [373, 257] on div "Select list(s) Sales Agencies US - People Create a new list" at bounding box center [437, 187] width 217 height 168
click at [498, 298] on span "Add to list" at bounding box center [501, 295] width 35 height 12
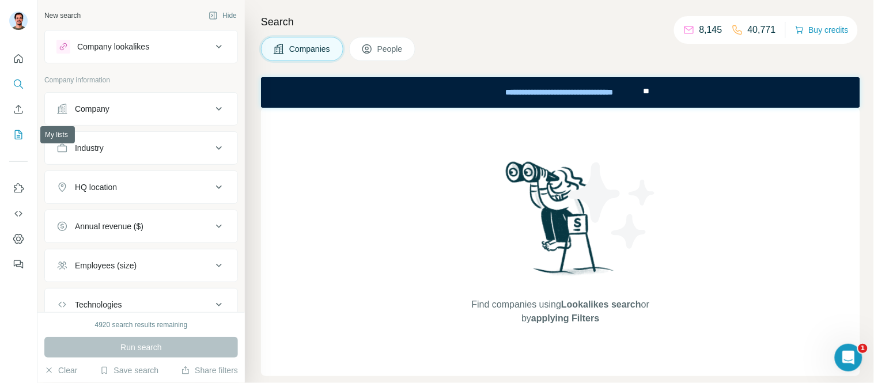
click at [23, 135] on icon "My lists" at bounding box center [19, 135] width 12 height 12
click at [27, 130] on button "My lists" at bounding box center [18, 134] width 18 height 21
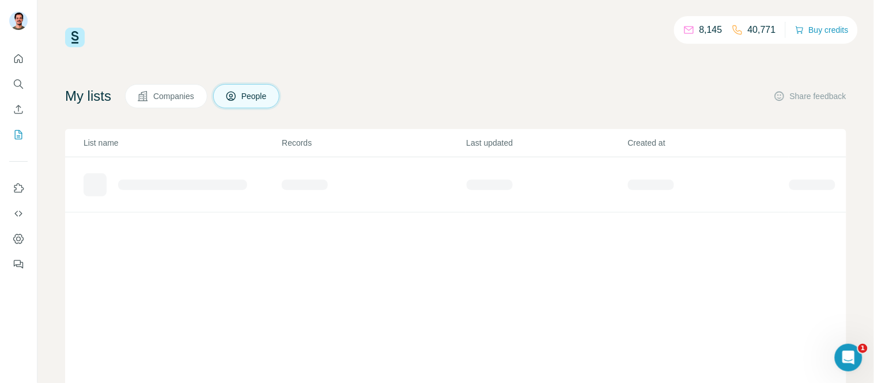
click at [188, 93] on span "Companies" at bounding box center [174, 96] width 42 height 12
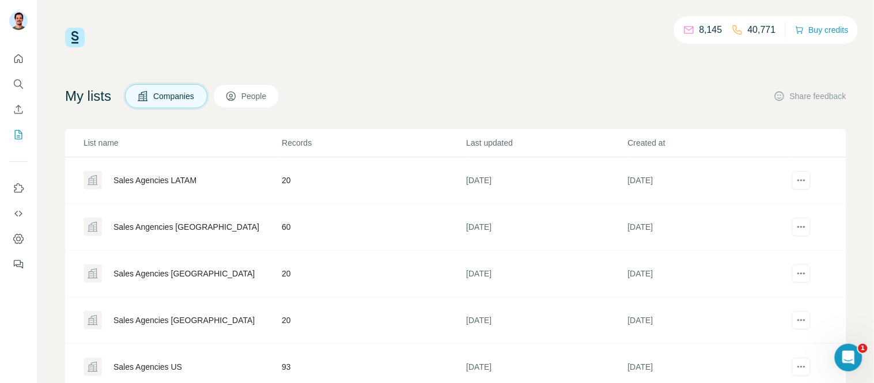
scroll to position [84, 0]
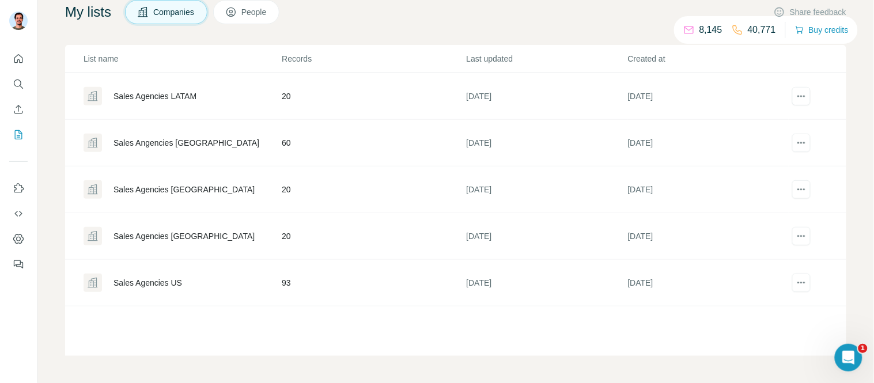
click at [175, 277] on div "Sales Agencies US" at bounding box center [147, 283] width 69 height 12
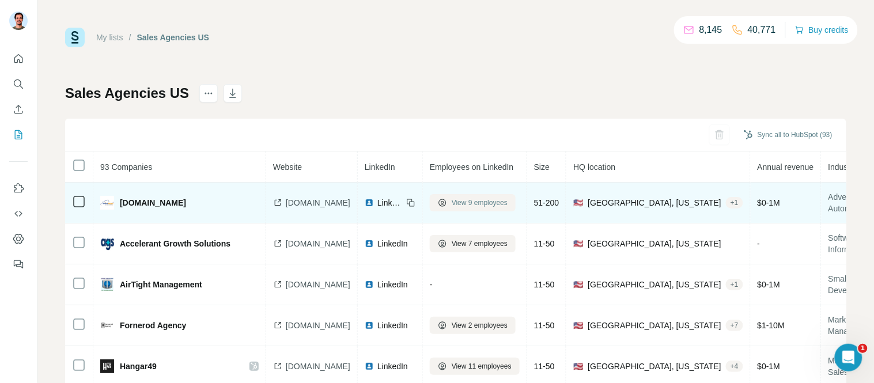
click at [505, 200] on span "View 9 employees" at bounding box center [480, 203] width 56 height 10
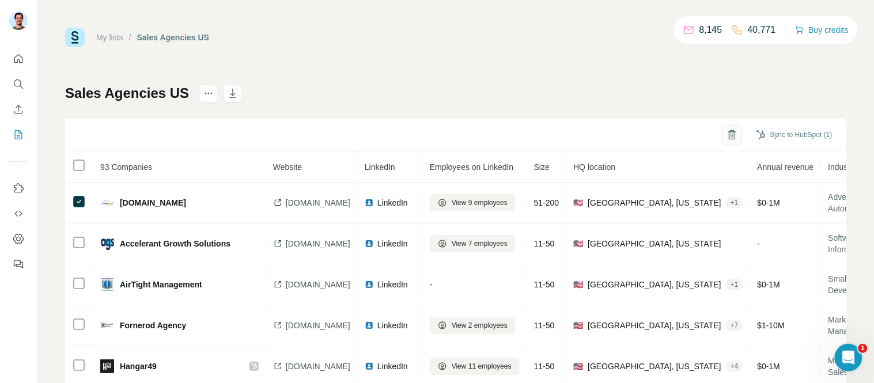
click at [726, 131] on icon "button" at bounding box center [732, 135] width 12 height 12
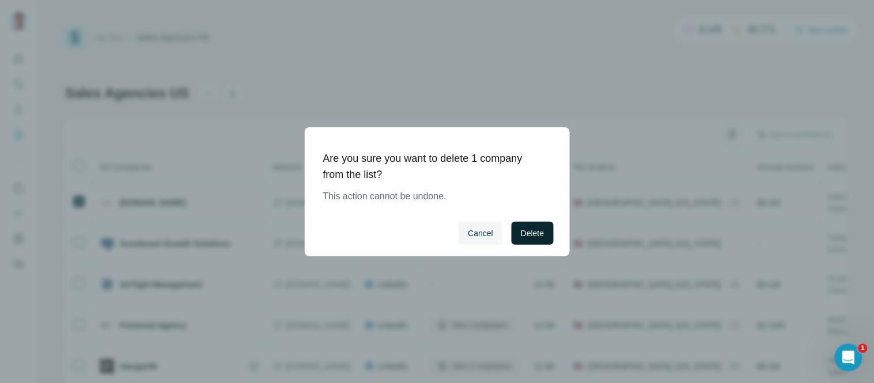
click at [538, 228] on span "Delete" at bounding box center [532, 234] width 23 height 12
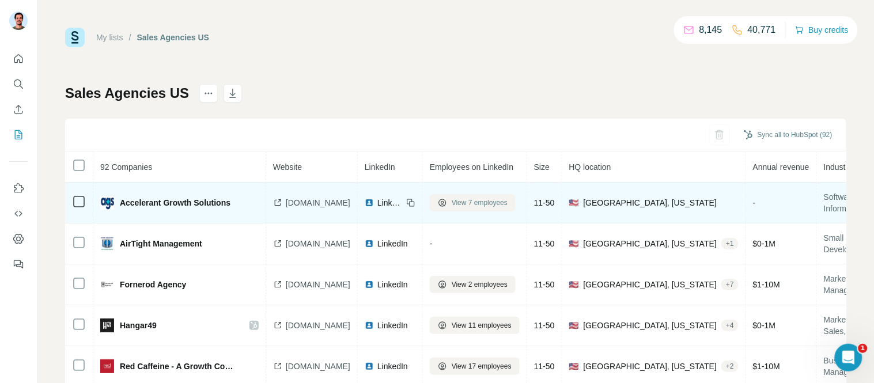
click at [500, 205] on span "View 7 employees" at bounding box center [480, 203] width 56 height 10
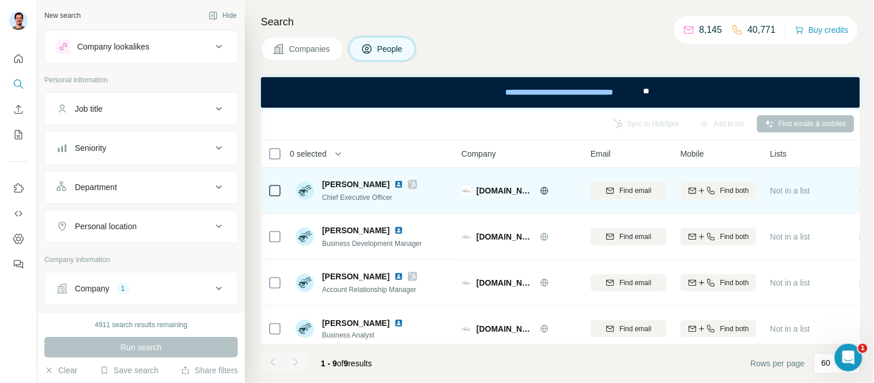
click at [394, 181] on img at bounding box center [398, 184] width 9 height 9
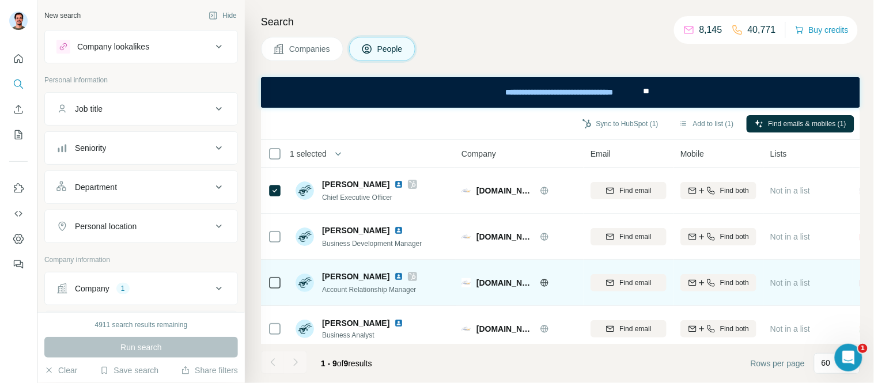
click at [394, 275] on img at bounding box center [398, 276] width 9 height 9
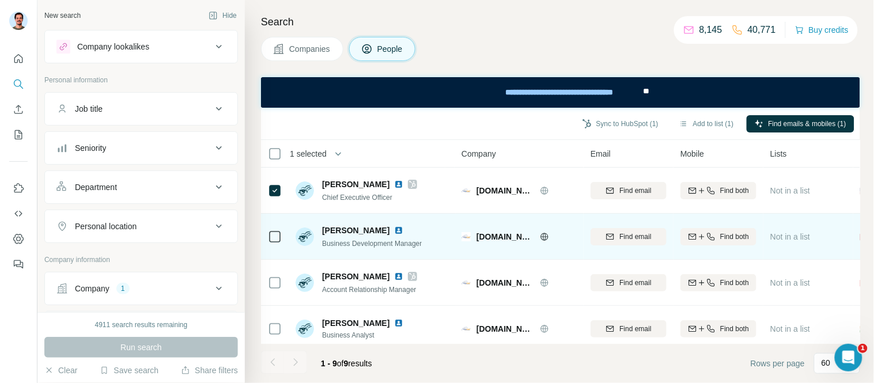
click at [394, 230] on img at bounding box center [398, 230] width 9 height 9
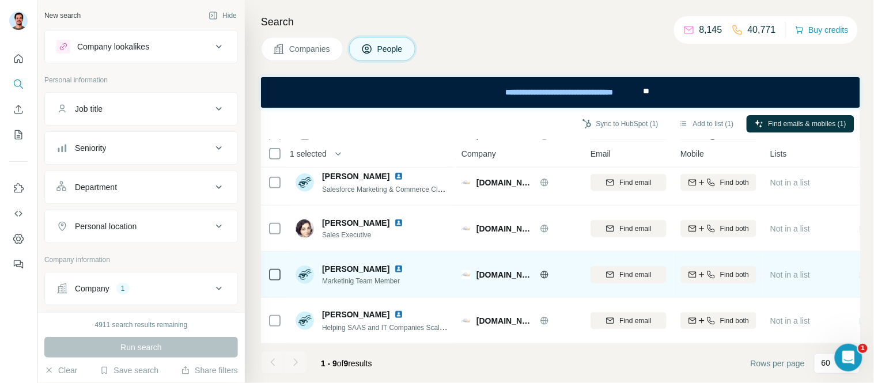
scroll to position [244, 0]
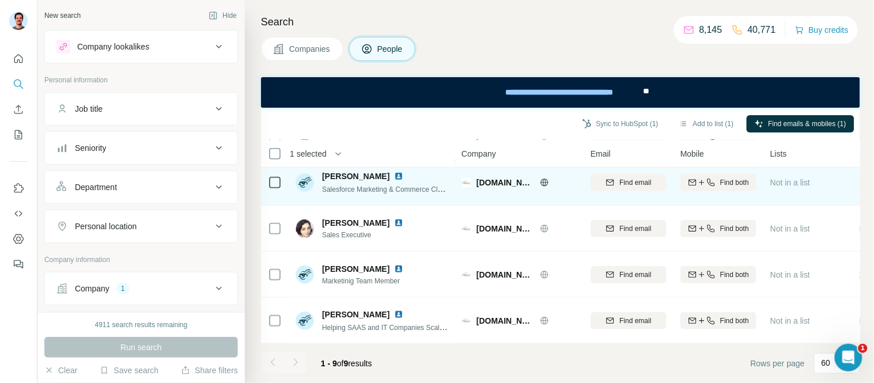
click at [394, 172] on img at bounding box center [398, 176] width 9 height 9
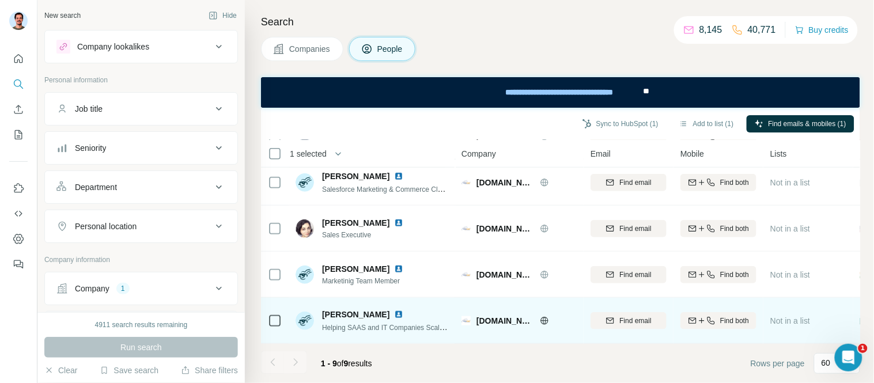
click at [394, 310] on img at bounding box center [398, 314] width 9 height 9
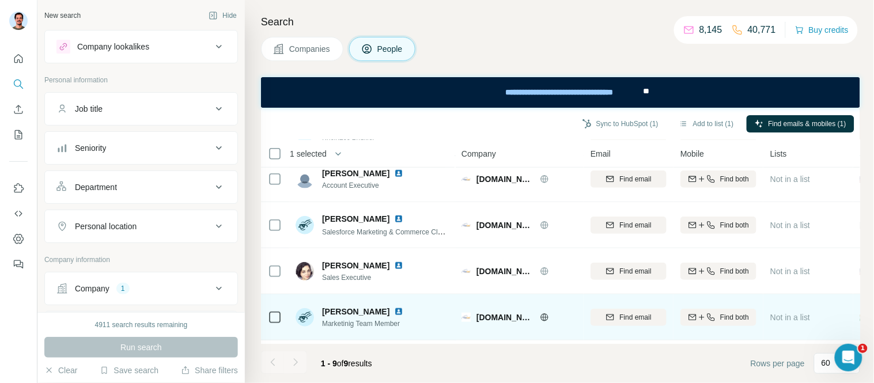
scroll to position [116, 0]
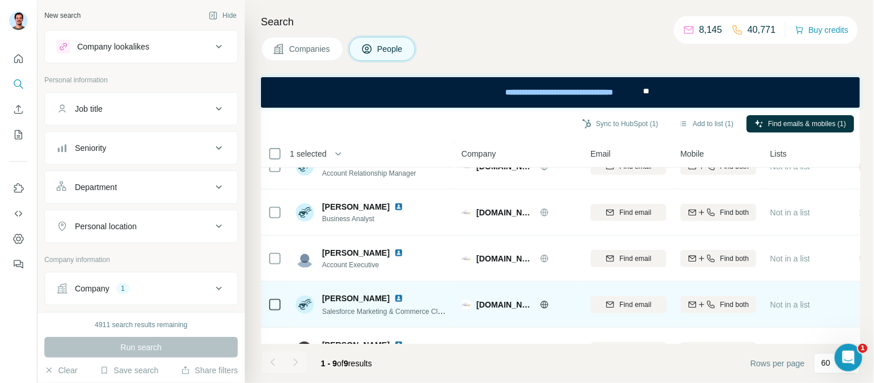
click at [265, 306] on td at bounding box center [275, 305] width 28 height 46
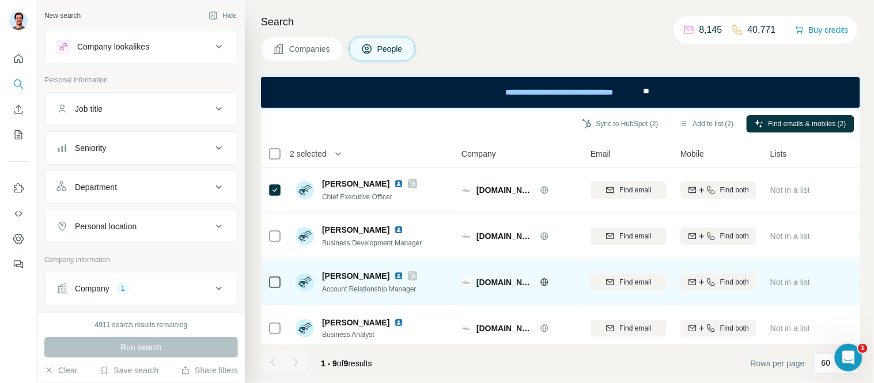
scroll to position [0, 0]
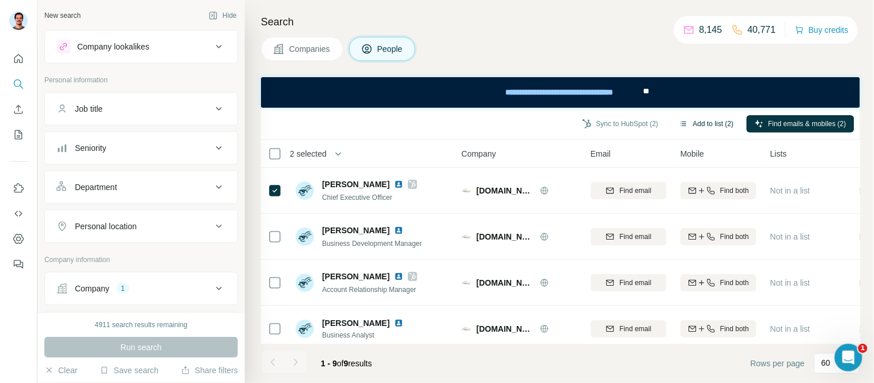
click at [694, 113] on div "Sync to HubSpot (2) Add to list (2) Find emails & mobiles (2)" at bounding box center [561, 123] width 588 height 20
click at [694, 124] on button "Add to list (2)" at bounding box center [706, 123] width 71 height 17
click at [699, 121] on button "Add to list (2)" at bounding box center [706, 123] width 71 height 17
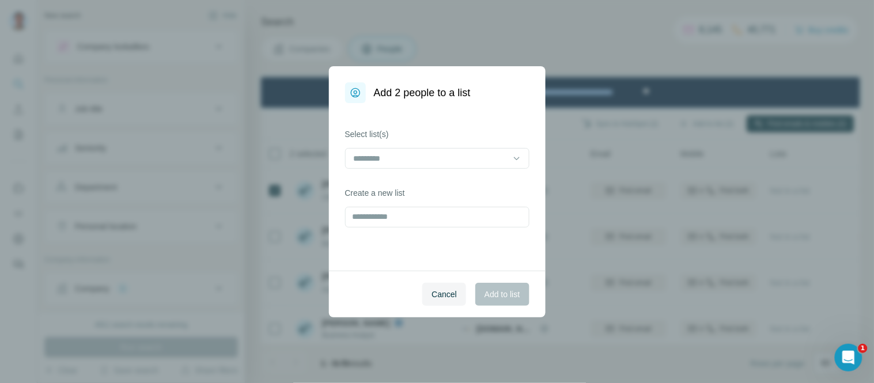
click at [383, 142] on div "Select list(s)" at bounding box center [437, 148] width 184 height 40
click at [382, 158] on input at bounding box center [431, 158] width 156 height 13
click at [419, 181] on p "Sales Agencies US - People" at bounding box center [405, 185] width 101 height 12
click at [505, 294] on span "Add to list" at bounding box center [501, 295] width 35 height 12
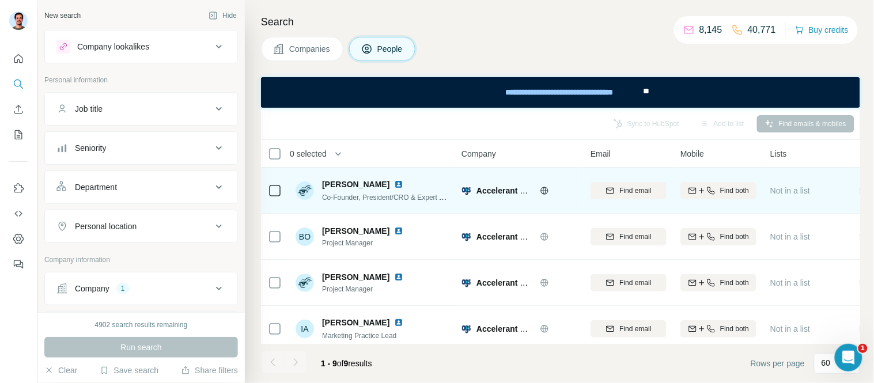
click at [390, 183] on div "[PERSON_NAME]" at bounding box center [385, 185] width 127 height 12
click at [397, 184] on img at bounding box center [398, 184] width 9 height 9
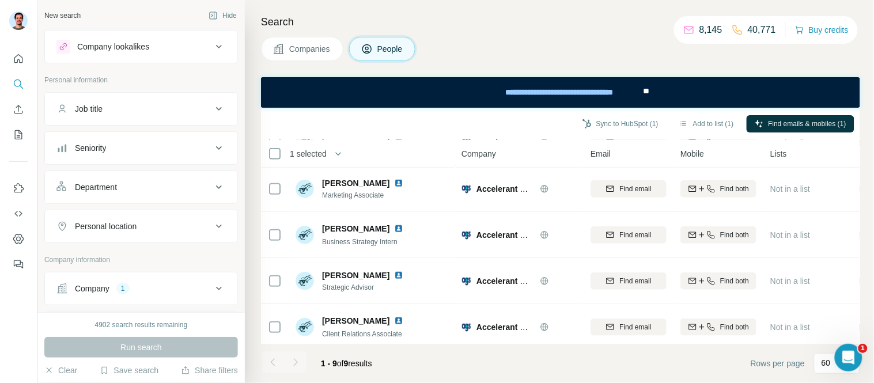
scroll to position [244, 0]
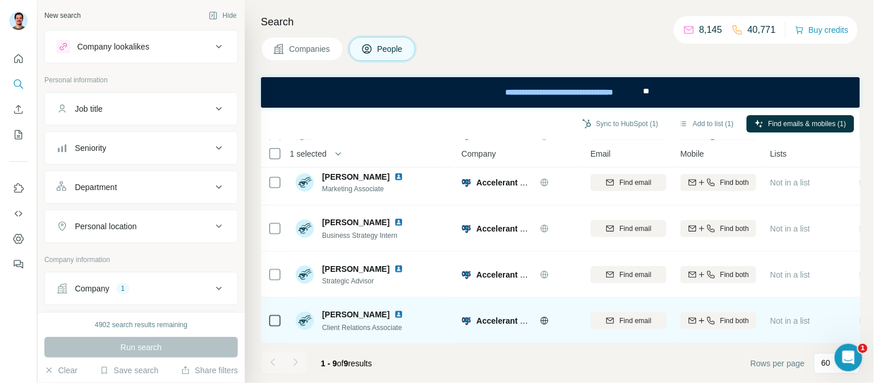
click at [403, 310] on img at bounding box center [398, 314] width 9 height 9
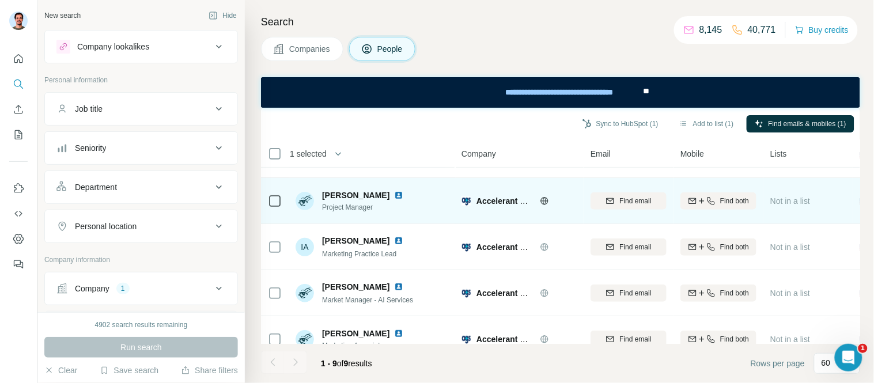
scroll to position [0, 0]
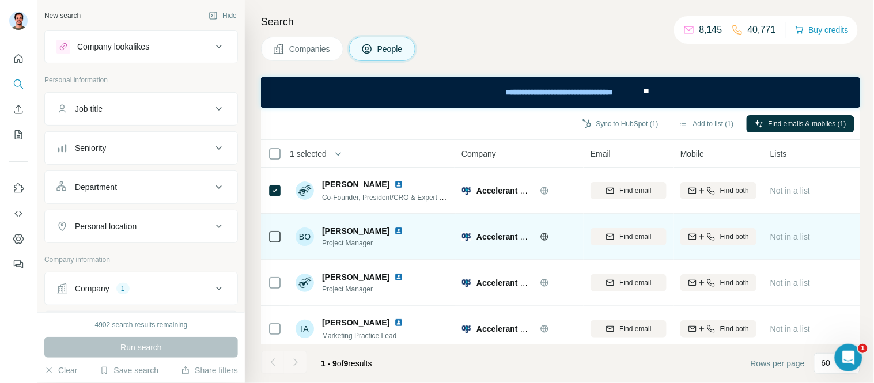
click at [394, 229] on img at bounding box center [398, 230] width 9 height 9
